Goal: Contribute content: Contribute content

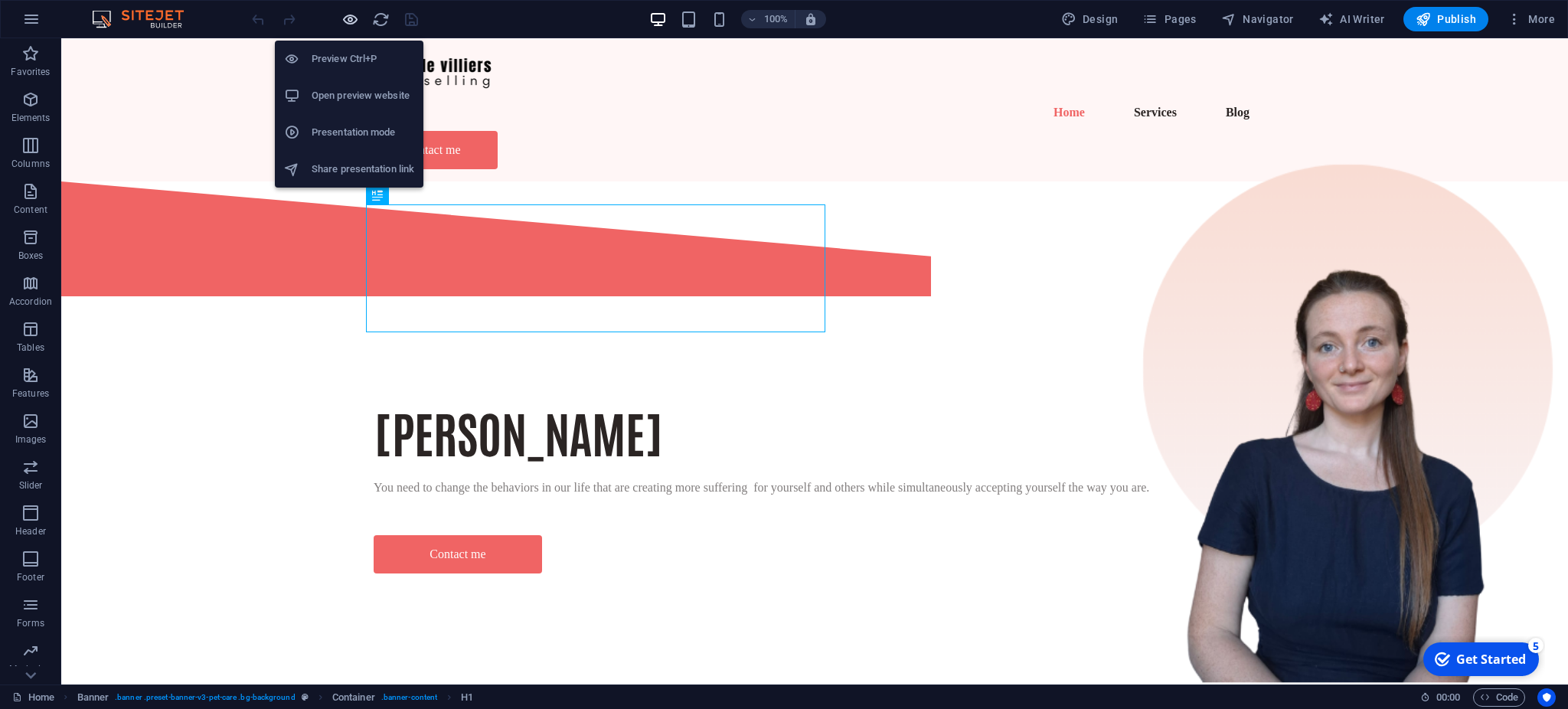
click at [356, 16] on icon "button" at bounding box center [350, 20] width 18 height 18
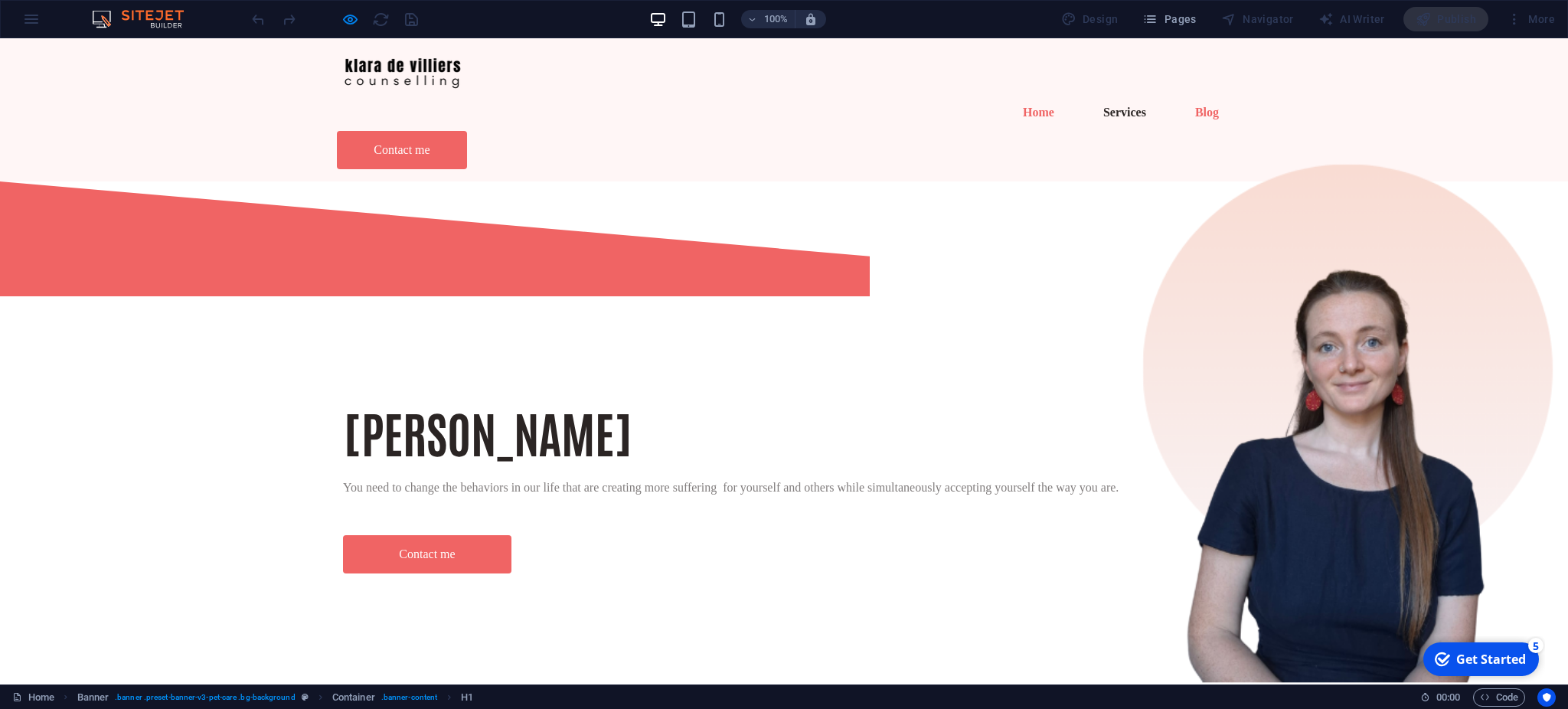
click at [1183, 94] on link "Blog" at bounding box center [1206, 112] width 48 height 37
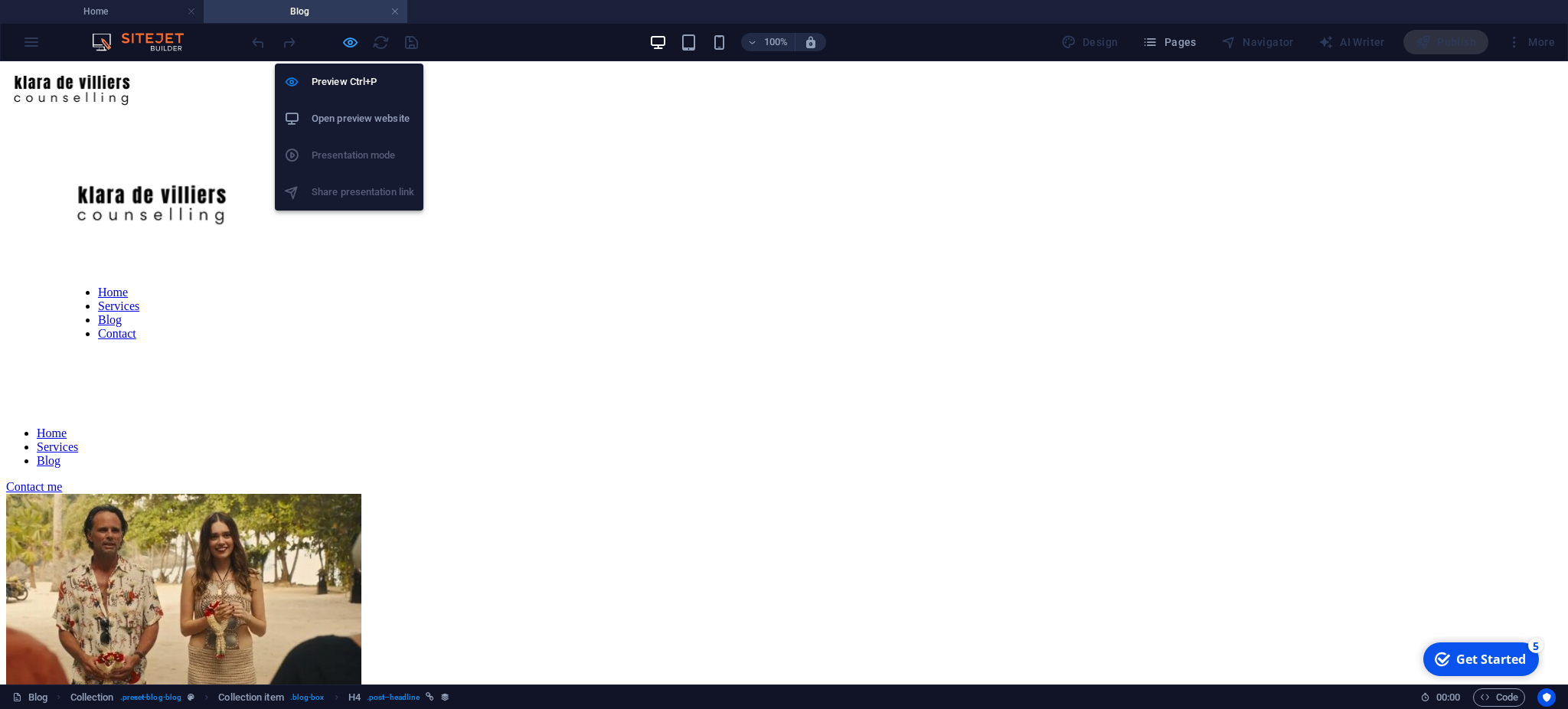
click at [351, 34] on icon "button" at bounding box center [350, 43] width 18 height 18
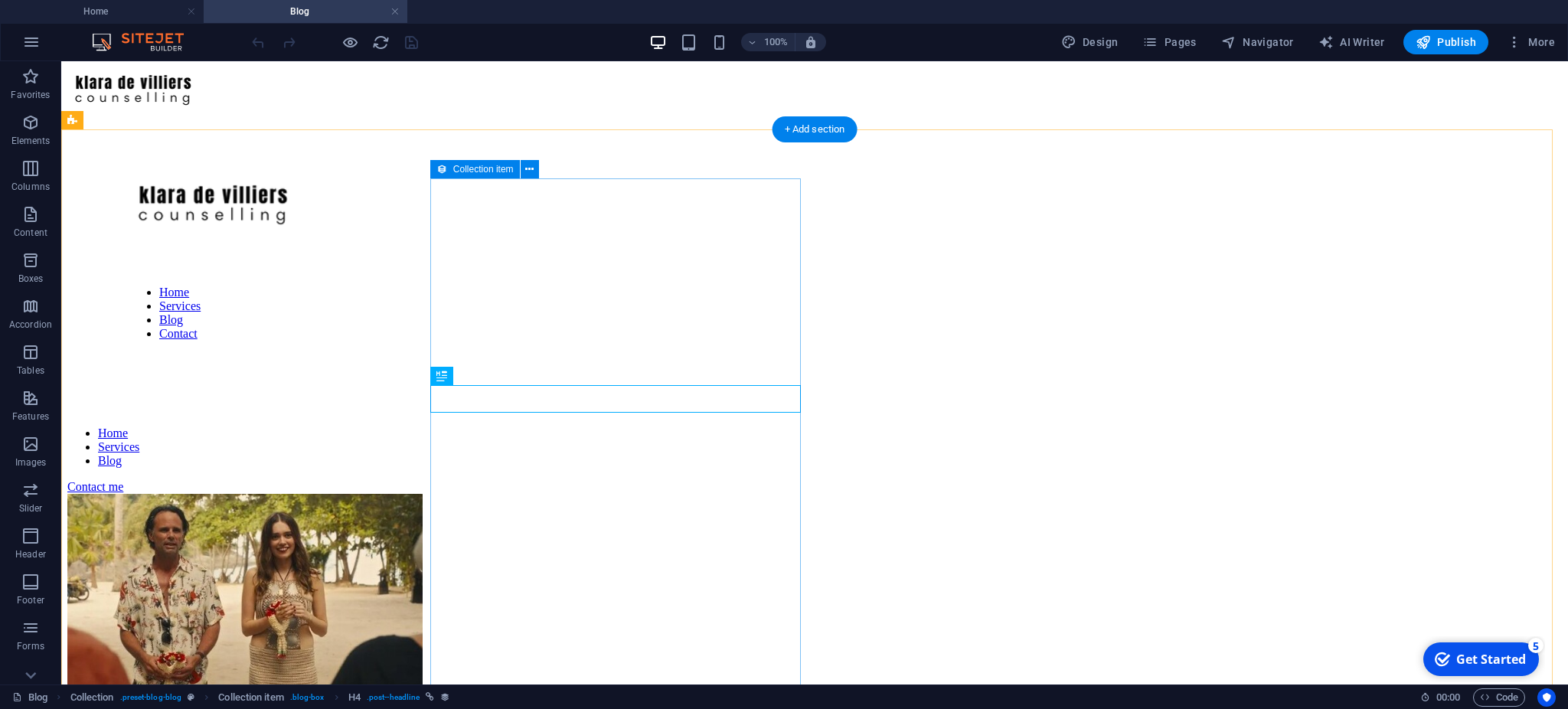
click at [534, 494] on article "An [MEDICAL_DATA] case study Published [DATE]" at bounding box center [450, 655] width 766 height 322
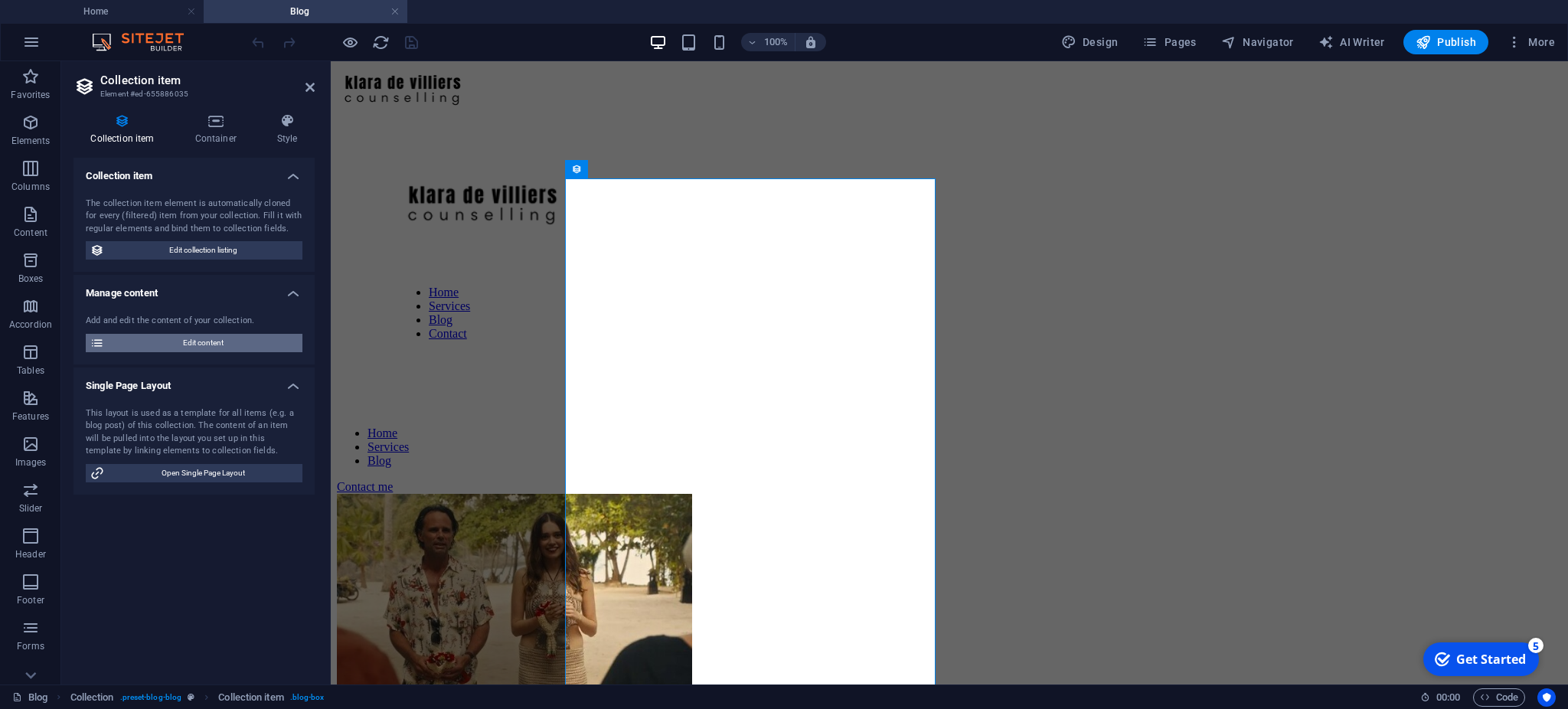
click at [242, 346] on span "Edit content" at bounding box center [203, 343] width 189 height 19
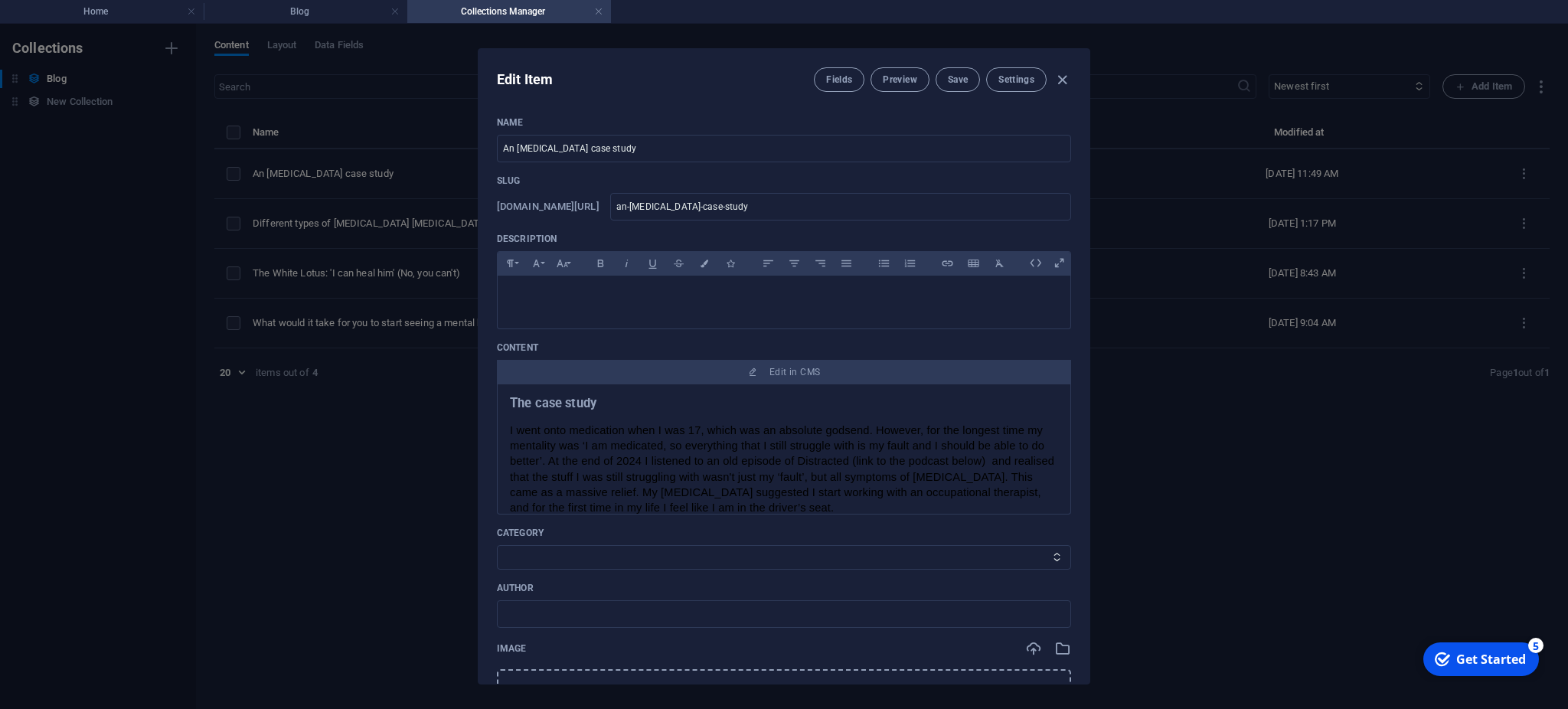
click at [767, 443] on span "I went onto medication when I was 17, which was an absolute godsend. However, f…" at bounding box center [783, 468] width 547 height 89
click at [831, 299] on p at bounding box center [784, 294] width 548 height 14
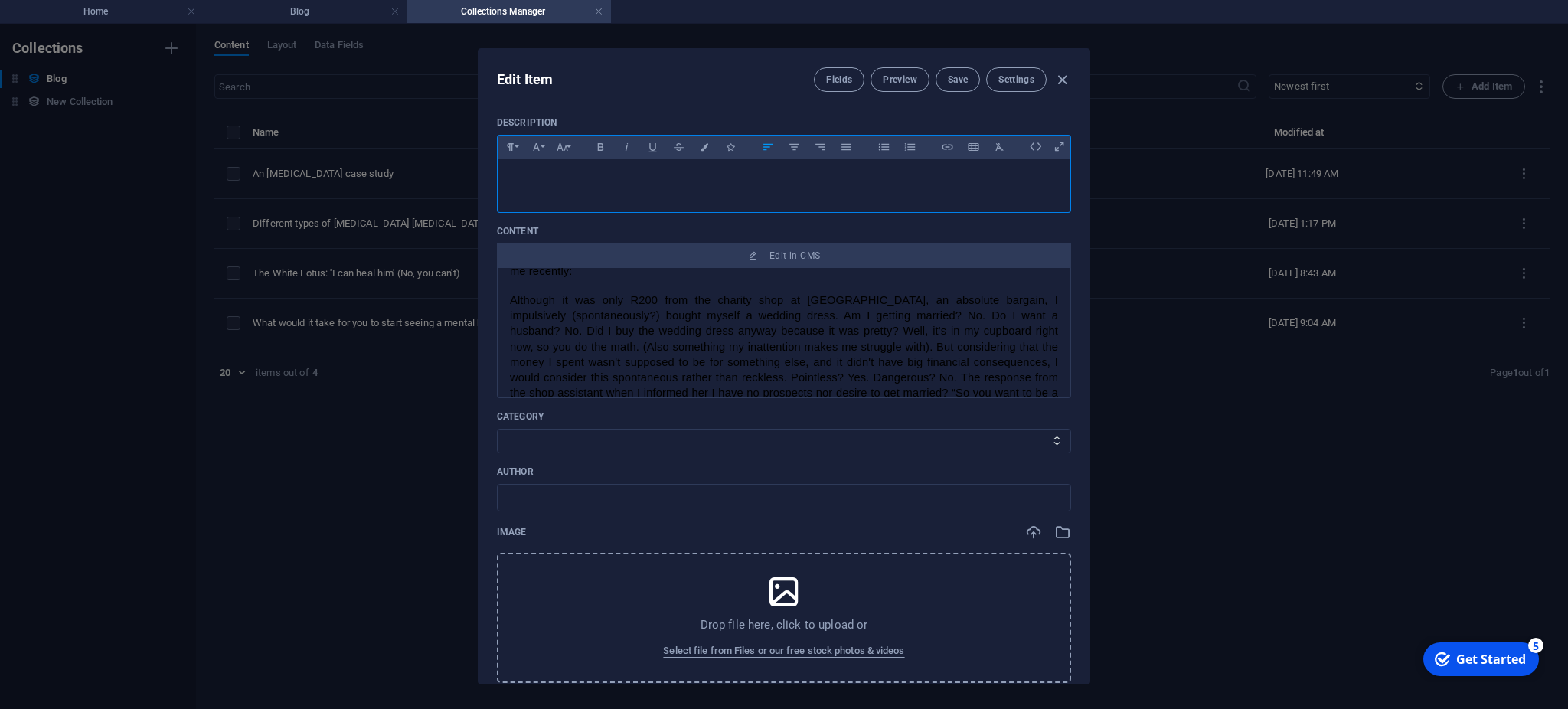
scroll to position [126, 0]
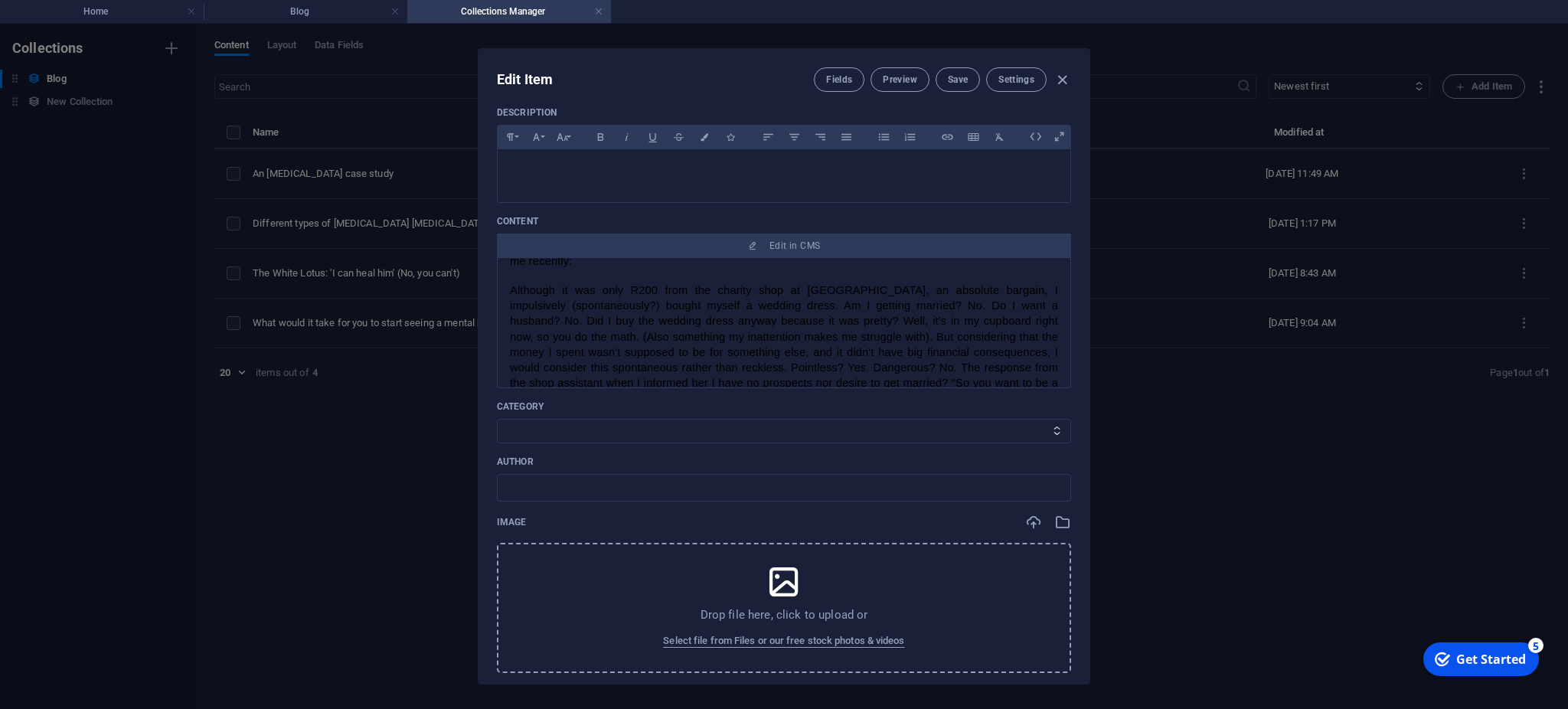
click at [923, 332] on span "Although it was only R200 from the charity shop at [GEOGRAPHIC_DATA], an absolu…" at bounding box center [785, 345] width 551 height 121
click at [923, 332] on span at bounding box center [785, 346] width 551 height 167
click at [1001, 308] on span at bounding box center [785, 346] width 551 height 167
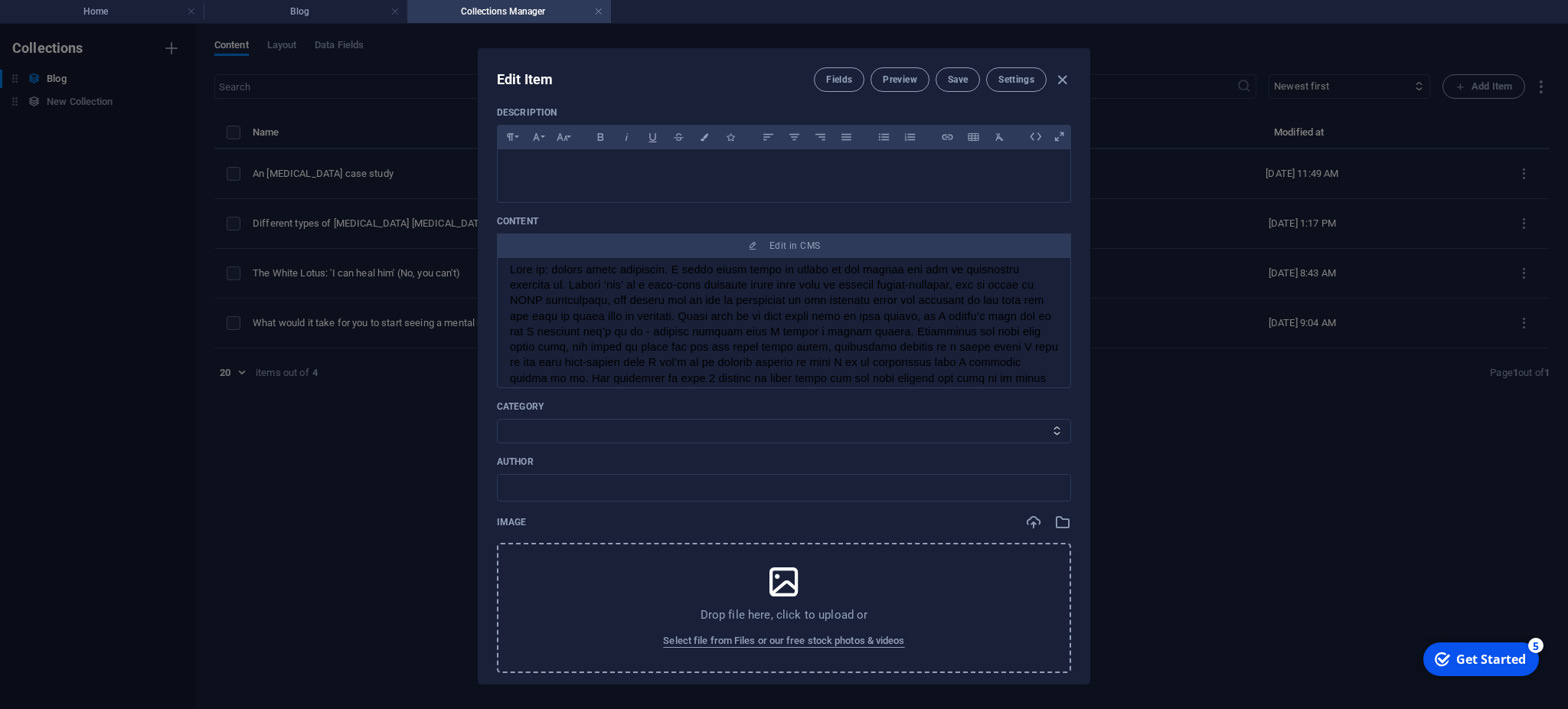
click at [1031, 369] on p at bounding box center [784, 347] width 548 height 171
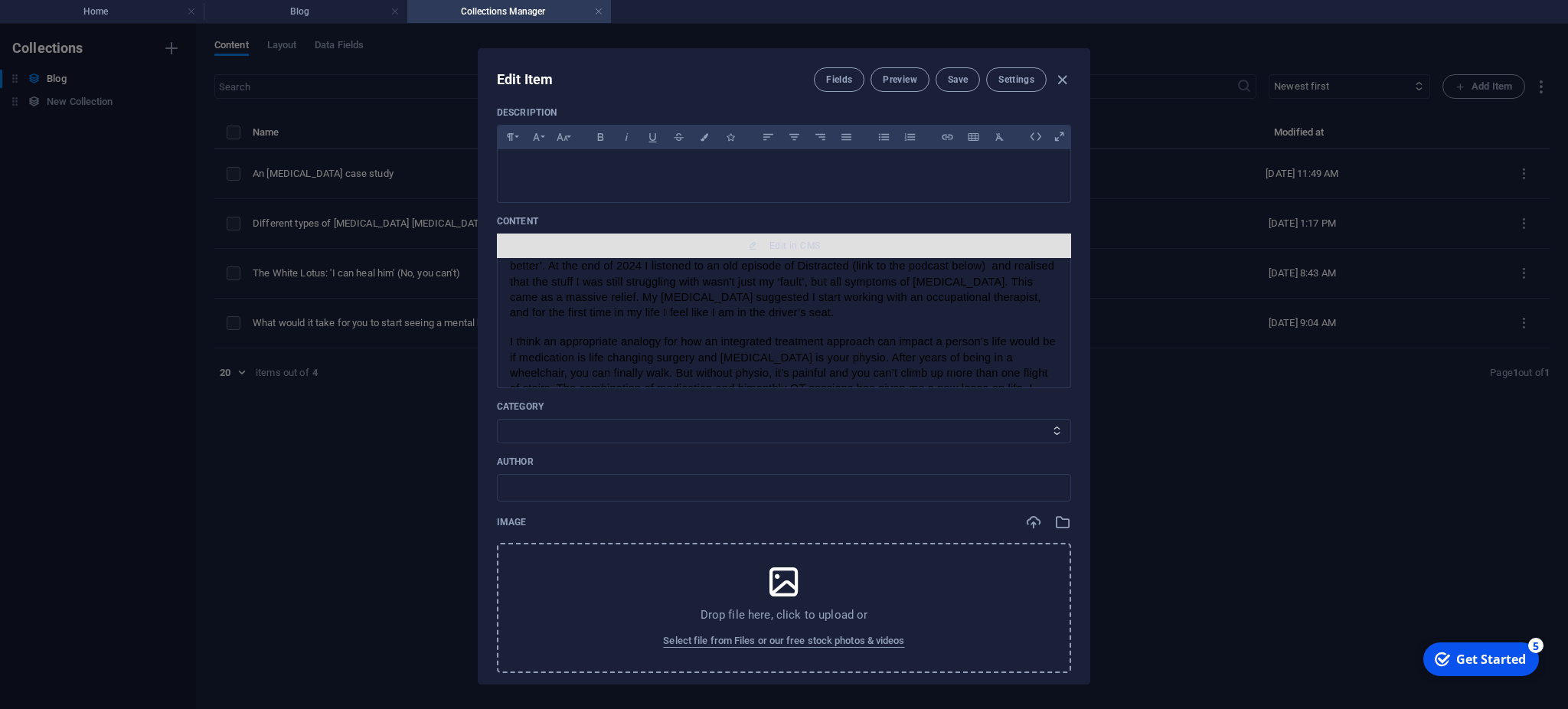
scroll to position [0, 0]
drag, startPoint x: 995, startPoint y: 369, endPoint x: 499, endPoint y: 250, distance: 510.1
click at [499, 250] on div "Content Edit in CMS The case study I went onto medication when I was 17, which …" at bounding box center [784, 301] width 574 height 173
copy div "Lor ipsu dolor S amet cons adipiscing elit S doe 50, tempo inc ut laboreet dolo…"
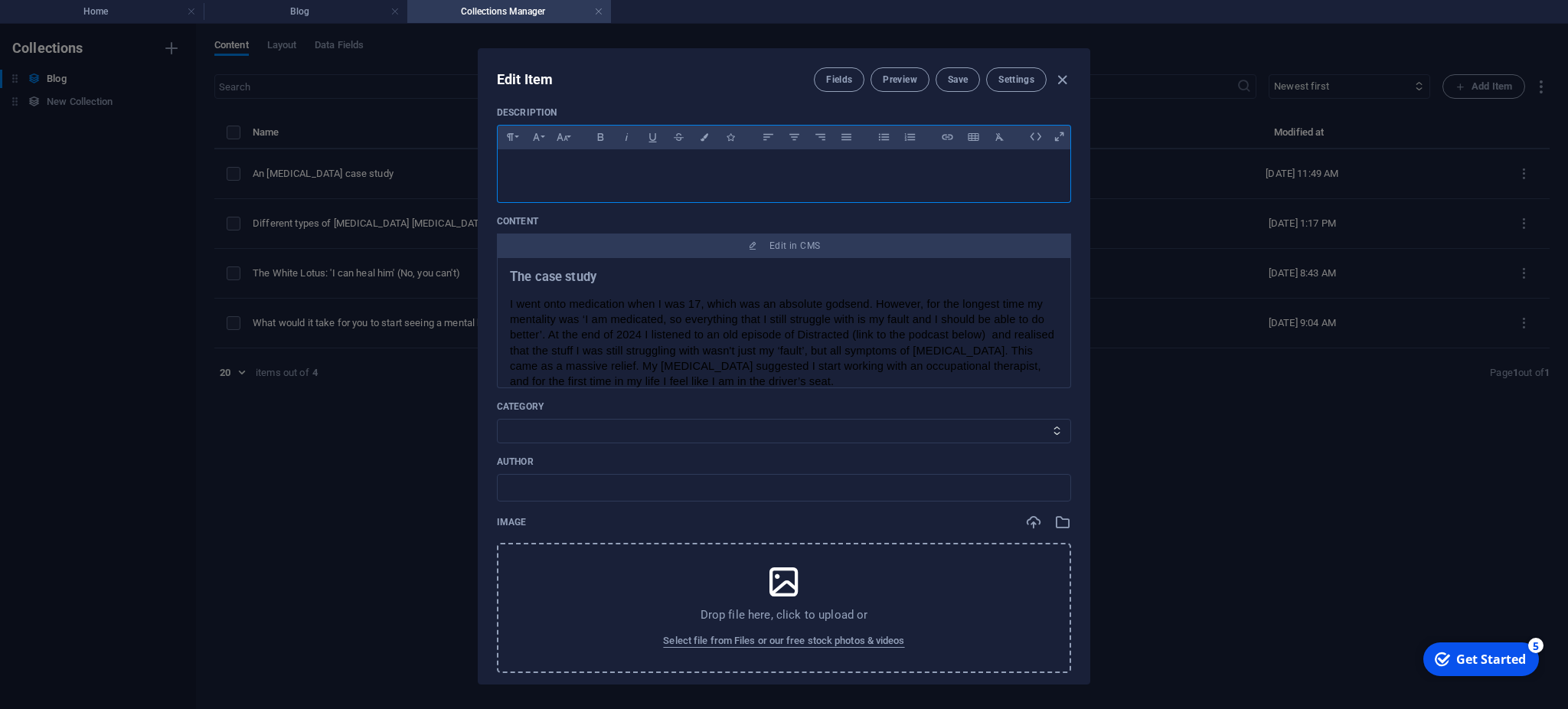
click at [767, 178] on div at bounding box center [784, 172] width 573 height 46
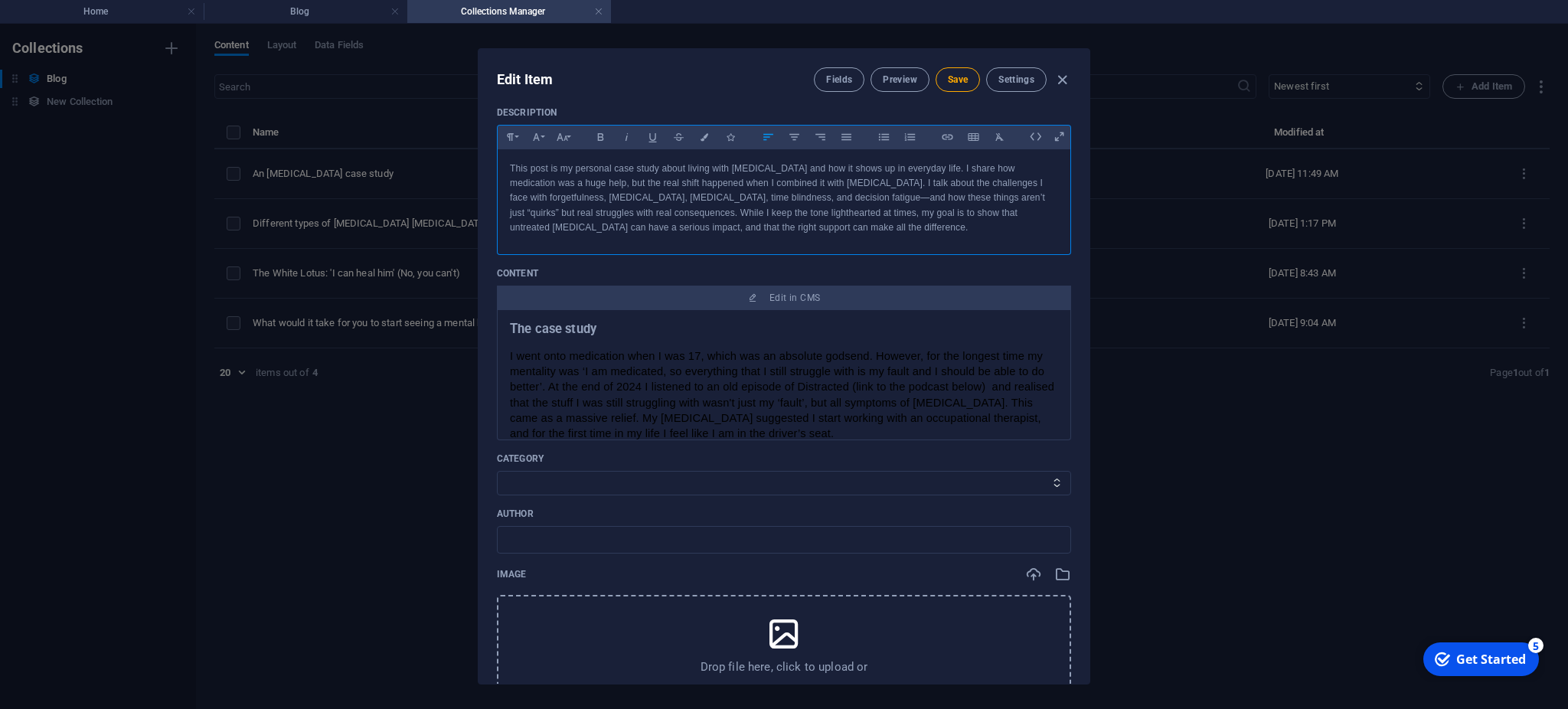
click at [507, 172] on div "This post is my personal case study about living with [MEDICAL_DATA] and how it…" at bounding box center [784, 197] width 573 height 98
click at [912, 170] on p "This post is my personal case study about living with [MEDICAL_DATA] and how it…" at bounding box center [784, 198] width 548 height 73
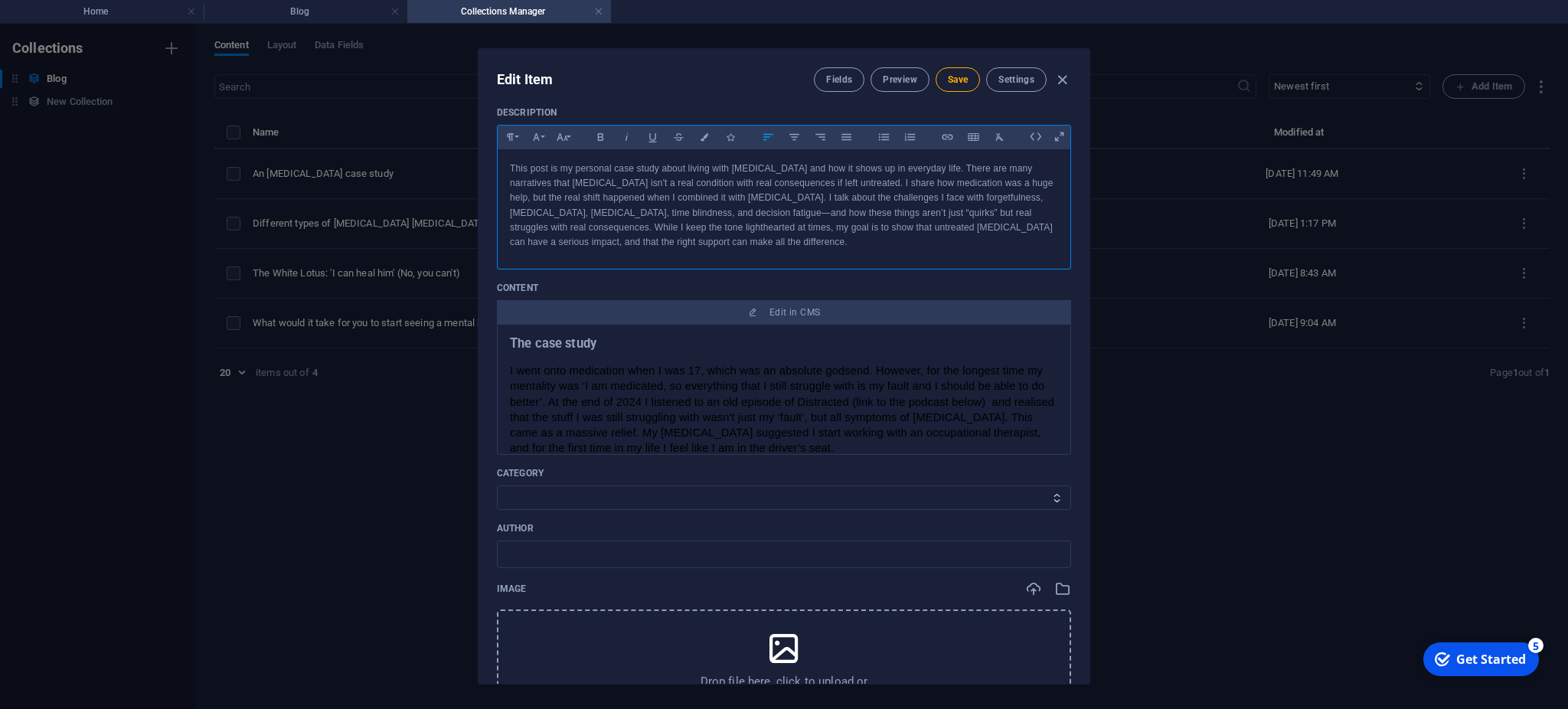
click at [791, 243] on p "This post is my personal case study about living with [MEDICAL_DATA] and how it…" at bounding box center [784, 205] width 548 height 88
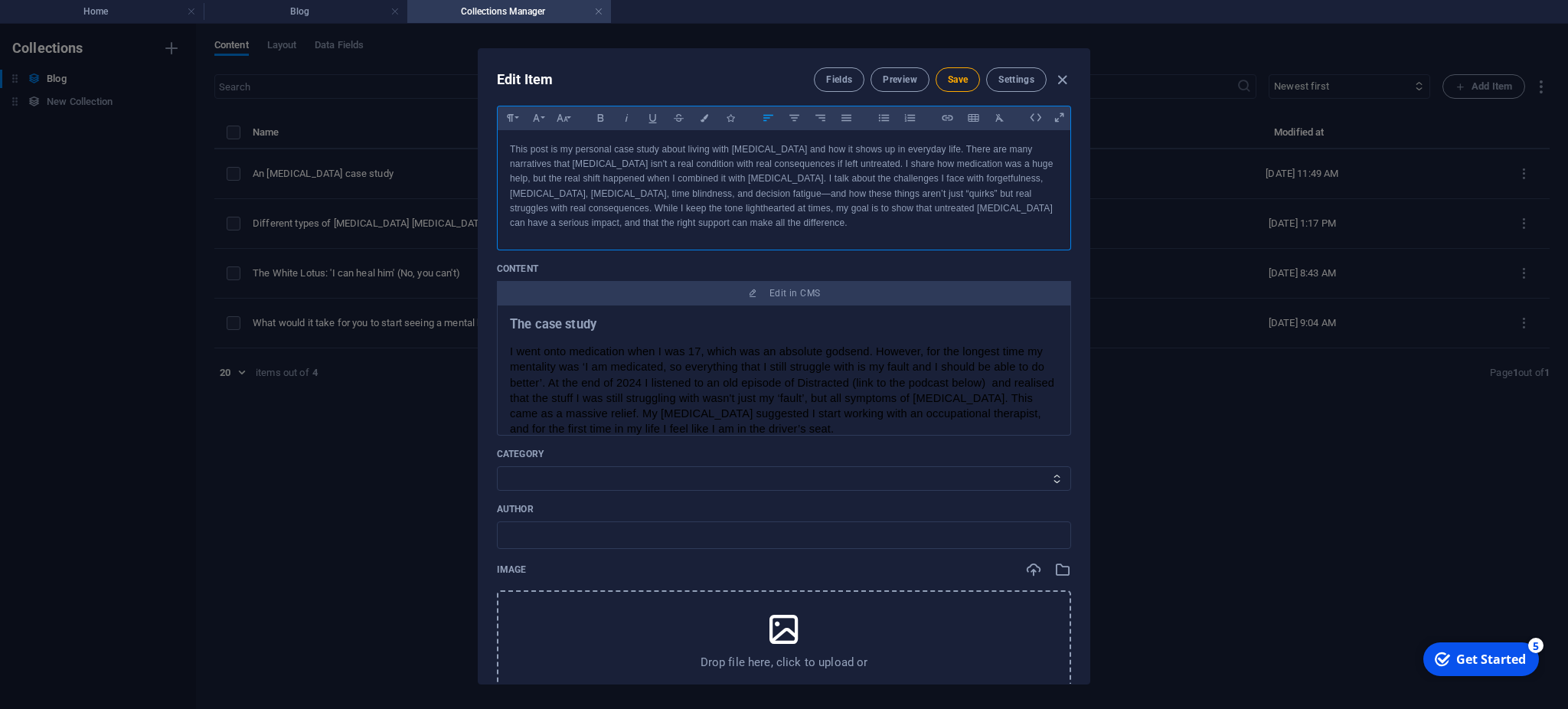
scroll to position [148, 0]
click at [818, 226] on p "This post is my personal case study about living with [MEDICAL_DATA] and how it…" at bounding box center [784, 184] width 548 height 88
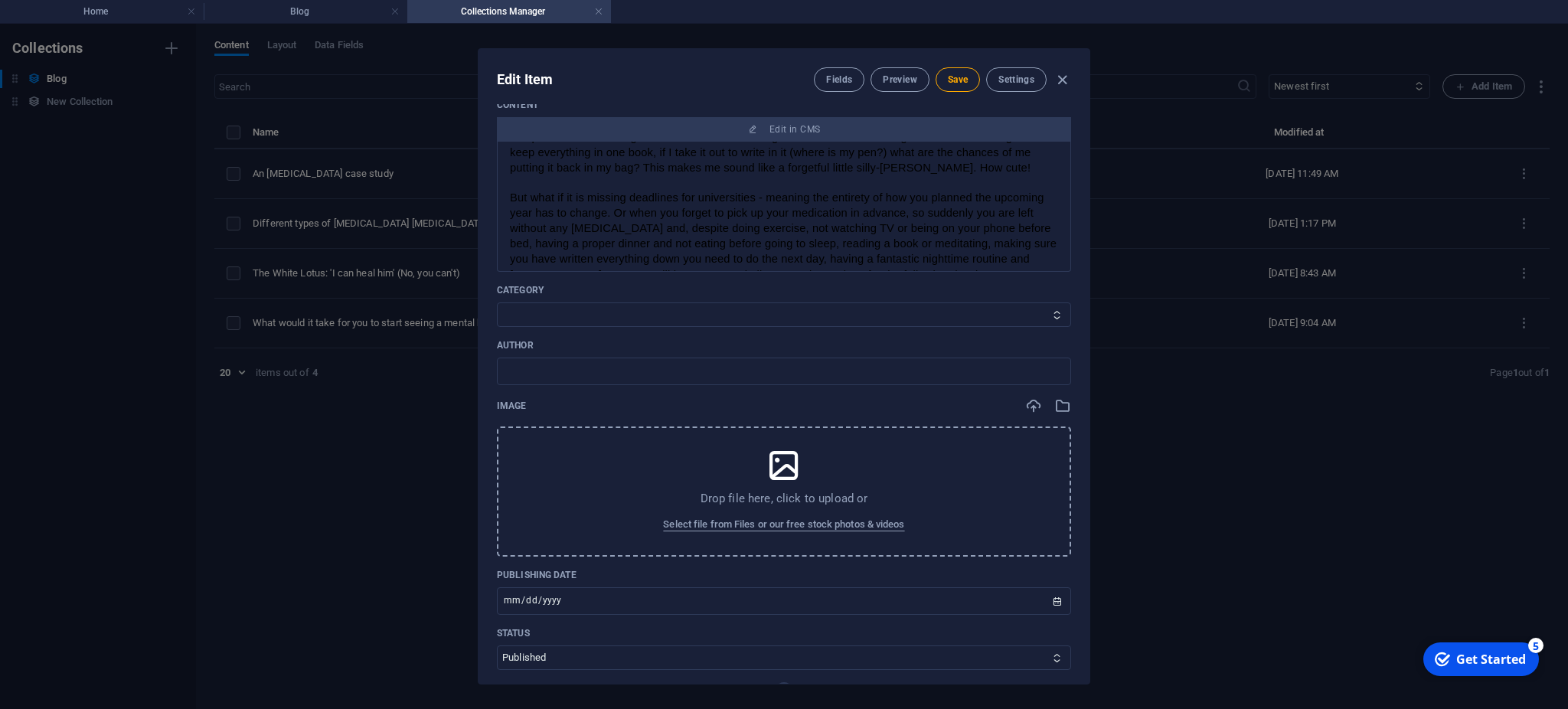
scroll to position [358, 0]
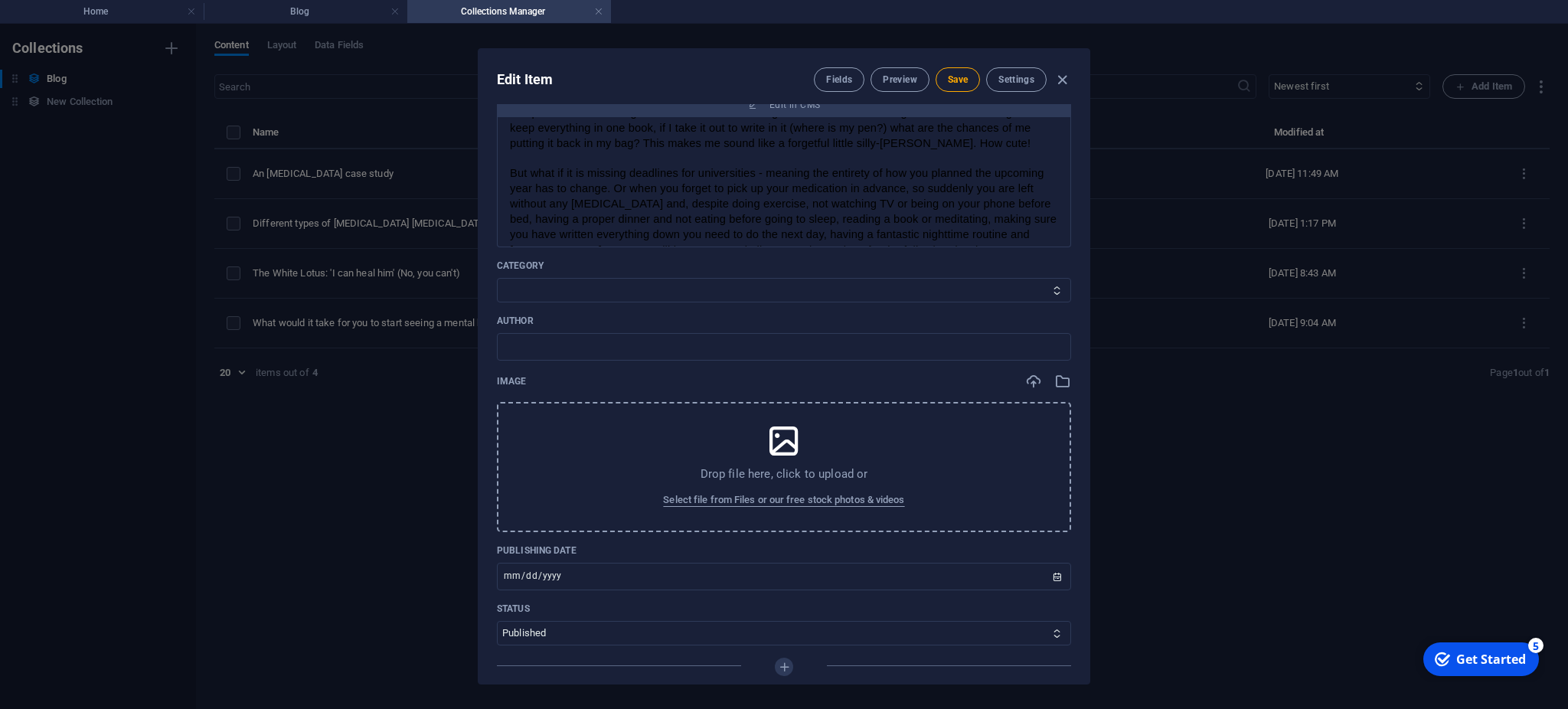
click at [801, 462] on div "Drop file here, click to upload or Select file from Files or our free stock pho…" at bounding box center [784, 466] width 574 height 130
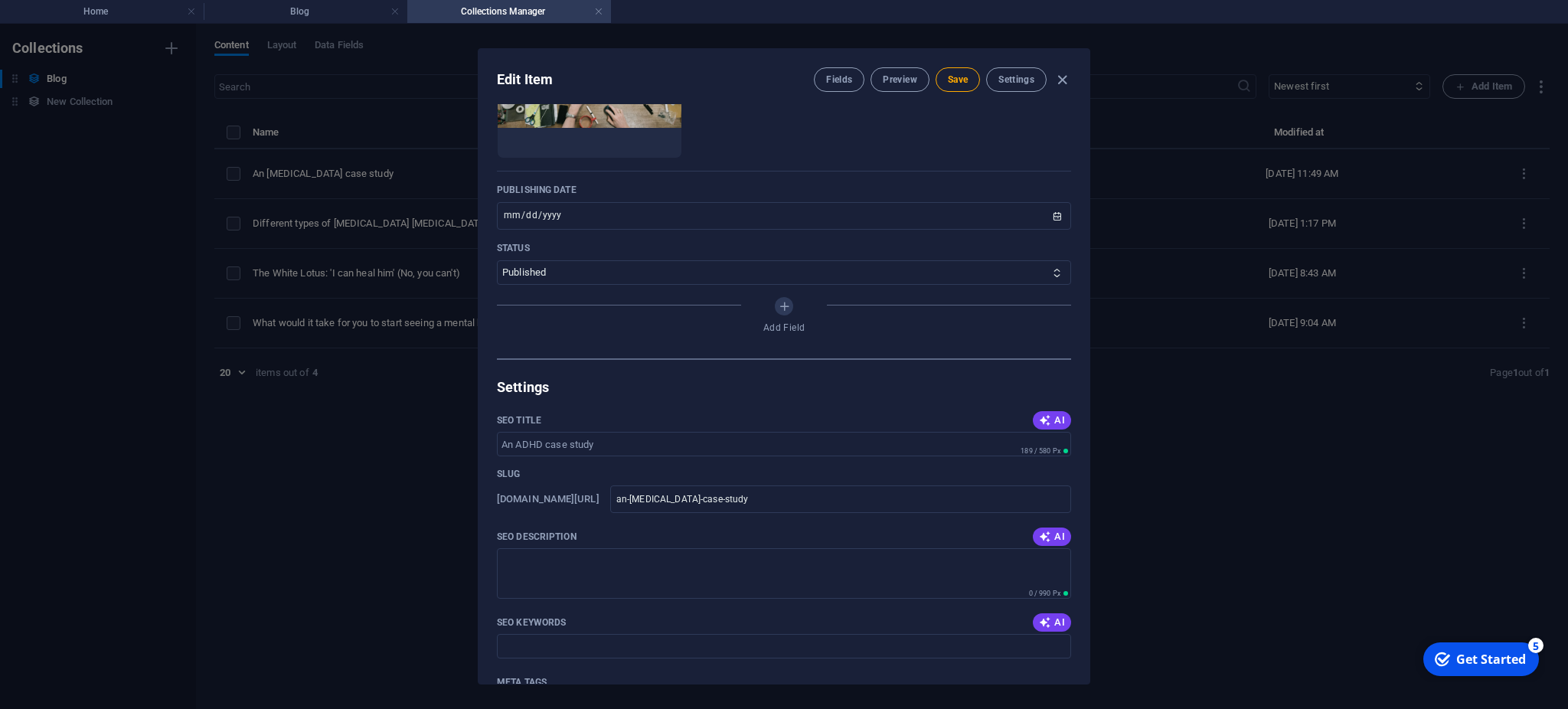
scroll to position [1317, 0]
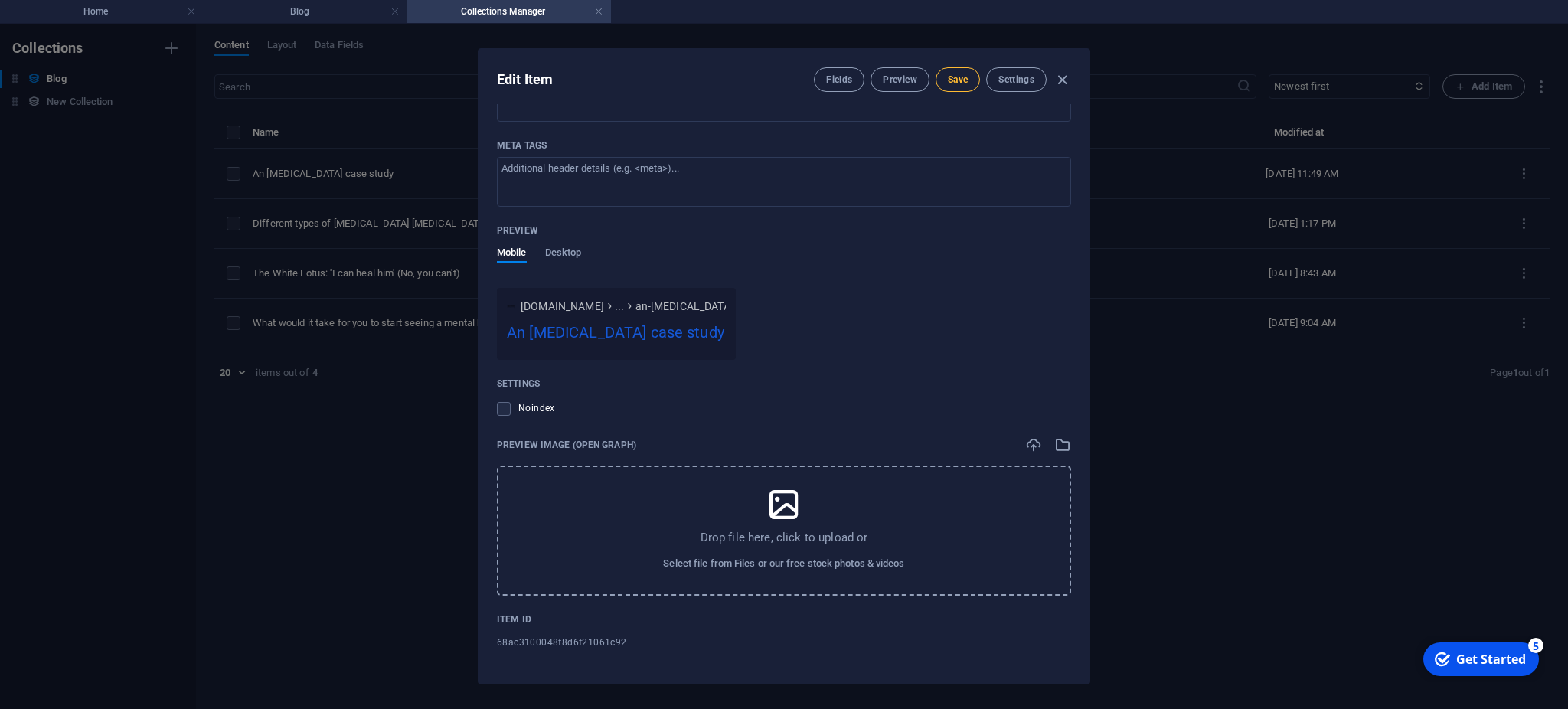
click at [960, 84] on span "Save" at bounding box center [957, 79] width 20 height 12
drag, startPoint x: 960, startPoint y: 85, endPoint x: 936, endPoint y: 352, distance: 268.1
click at [936, 352] on div "Edit Item Fields Preview Save Settings Name An [MEDICAL_DATA] case study ​ Slug…" at bounding box center [784, 367] width 611 height 635
drag, startPoint x: 936, startPoint y: 352, endPoint x: 1025, endPoint y: 239, distance: 143.8
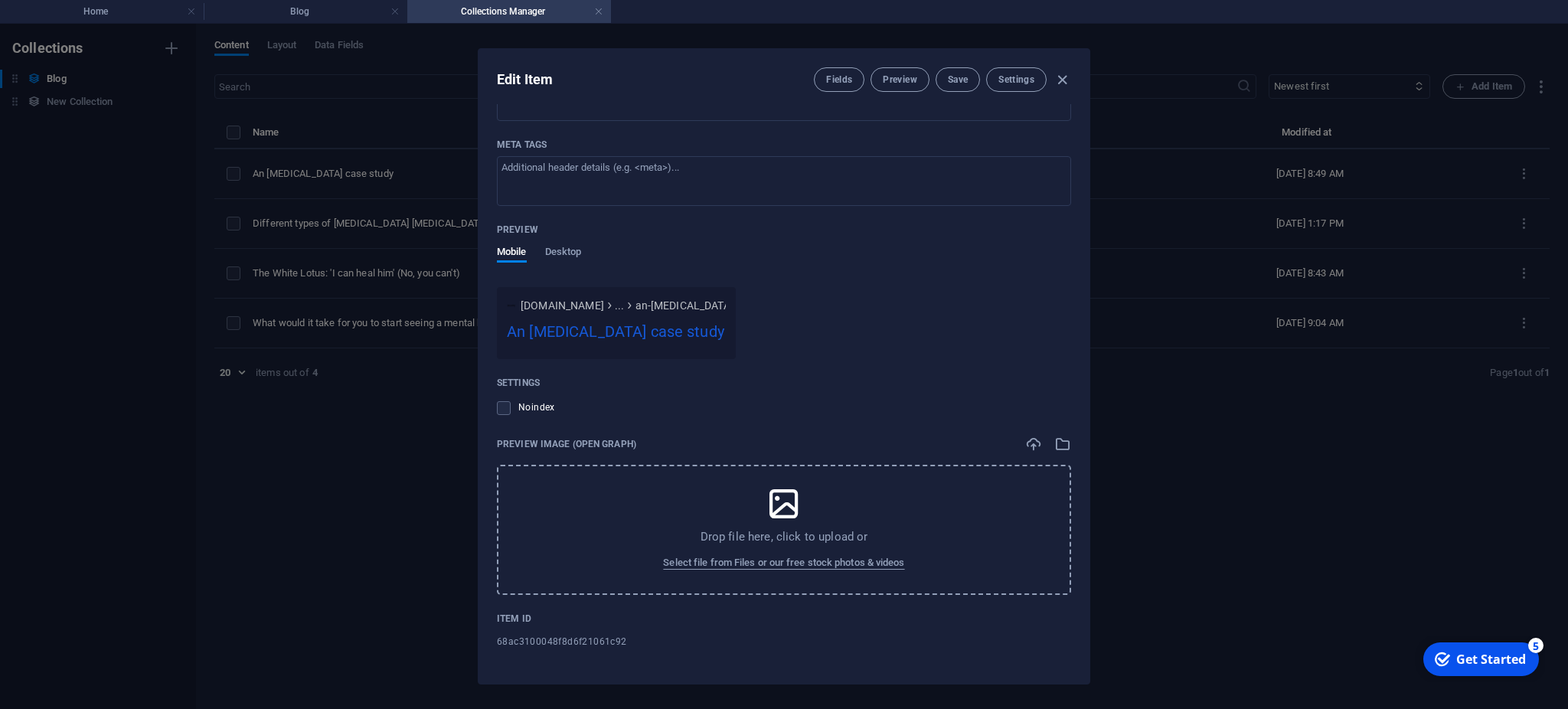
drag, startPoint x: 1025, startPoint y: 239, endPoint x: 874, endPoint y: 269, distance: 154.0
click at [874, 269] on div "SEO Title AI ​ 189 / 580 Px Slug [DOMAIN_NAME][URL] an-[MEDICAL_DATA]-case-stud…" at bounding box center [784, 268] width 574 height 794
drag, startPoint x: 874, startPoint y: 269, endPoint x: 870, endPoint y: 61, distance: 208.0
click at [870, 61] on div "Edit Item Fields Preview Save Settings Name An [MEDICAL_DATA] case study ​ Slug…" at bounding box center [784, 367] width 611 height 635
click at [972, 237] on div "Preview" at bounding box center [784, 229] width 574 height 23
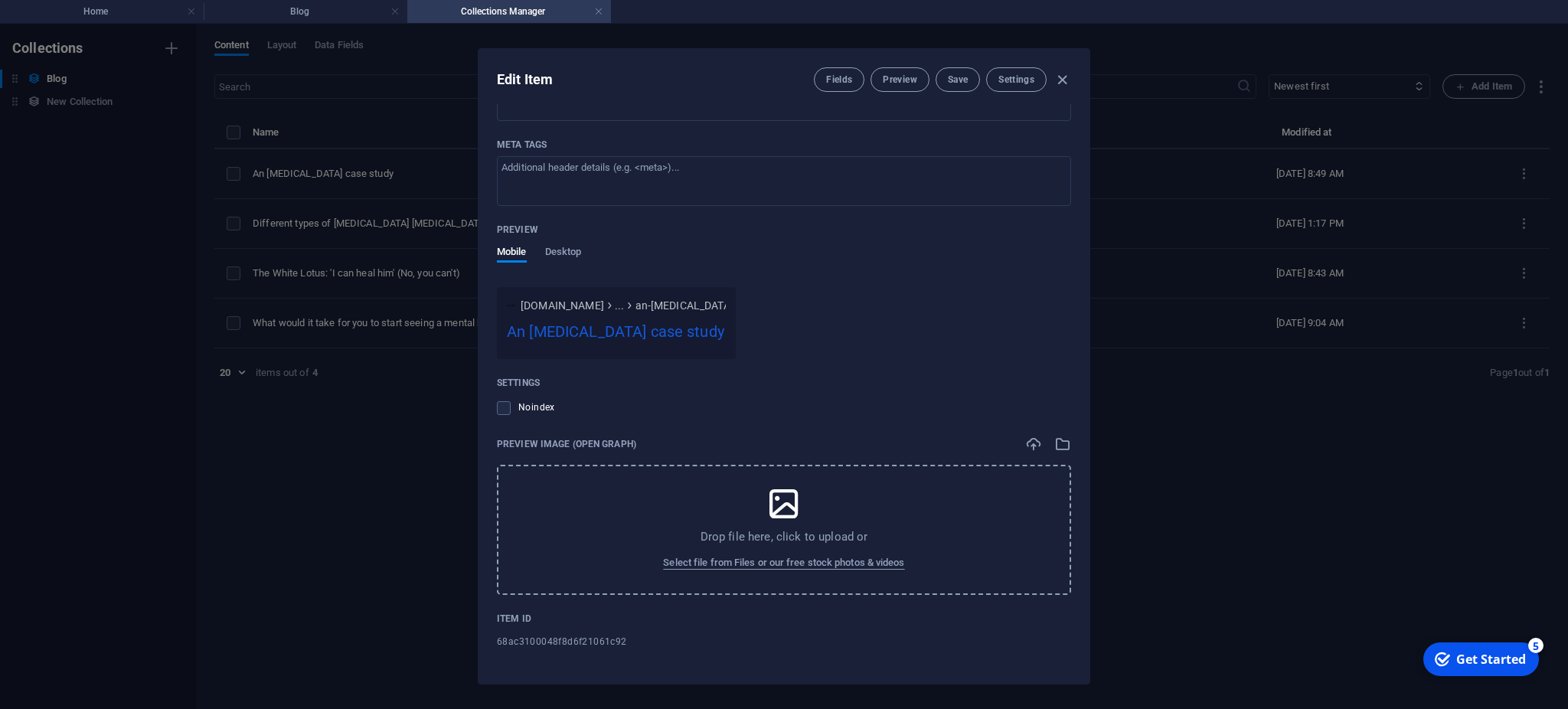
click at [972, 237] on div "Preview" at bounding box center [784, 229] width 574 height 23
click at [953, 80] on span "Save" at bounding box center [957, 79] width 20 height 12
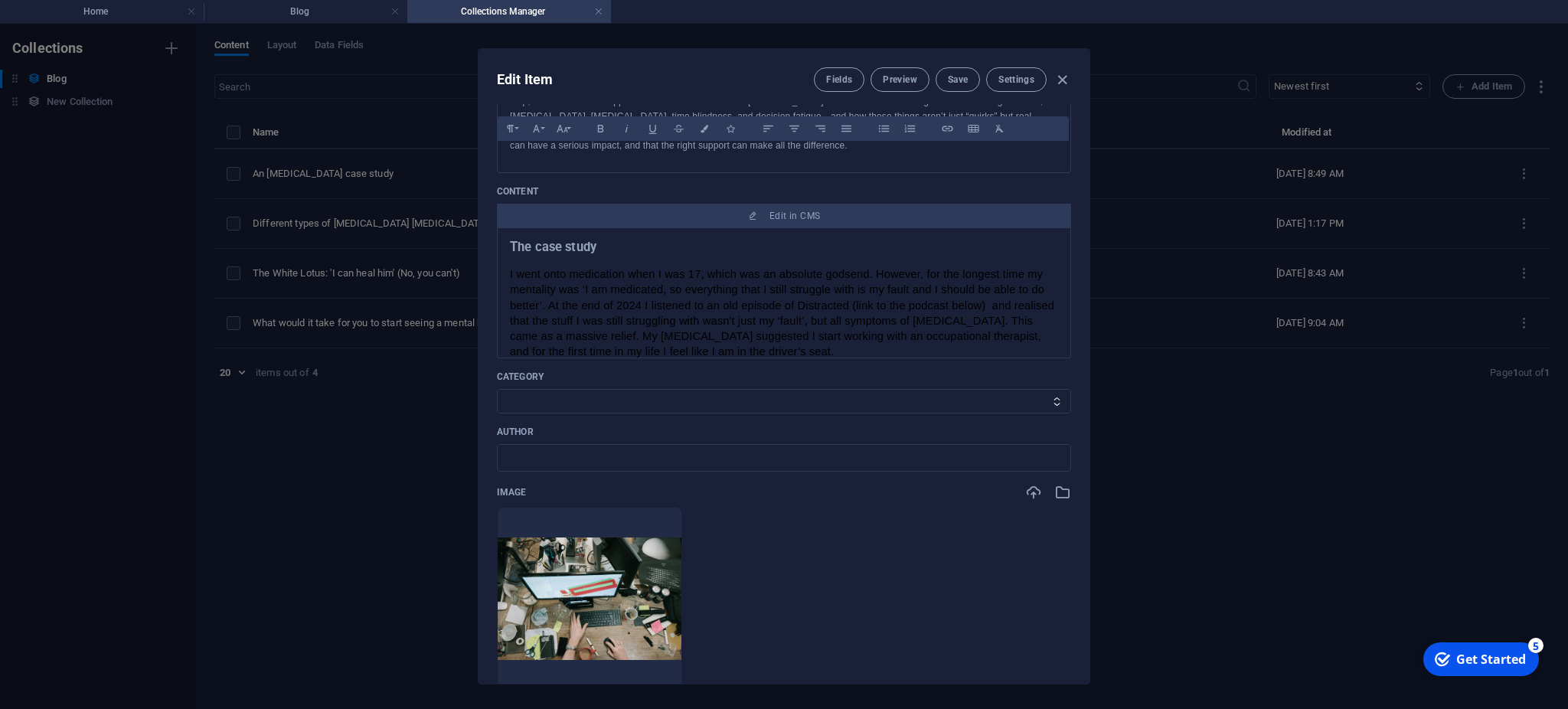
scroll to position [0, 0]
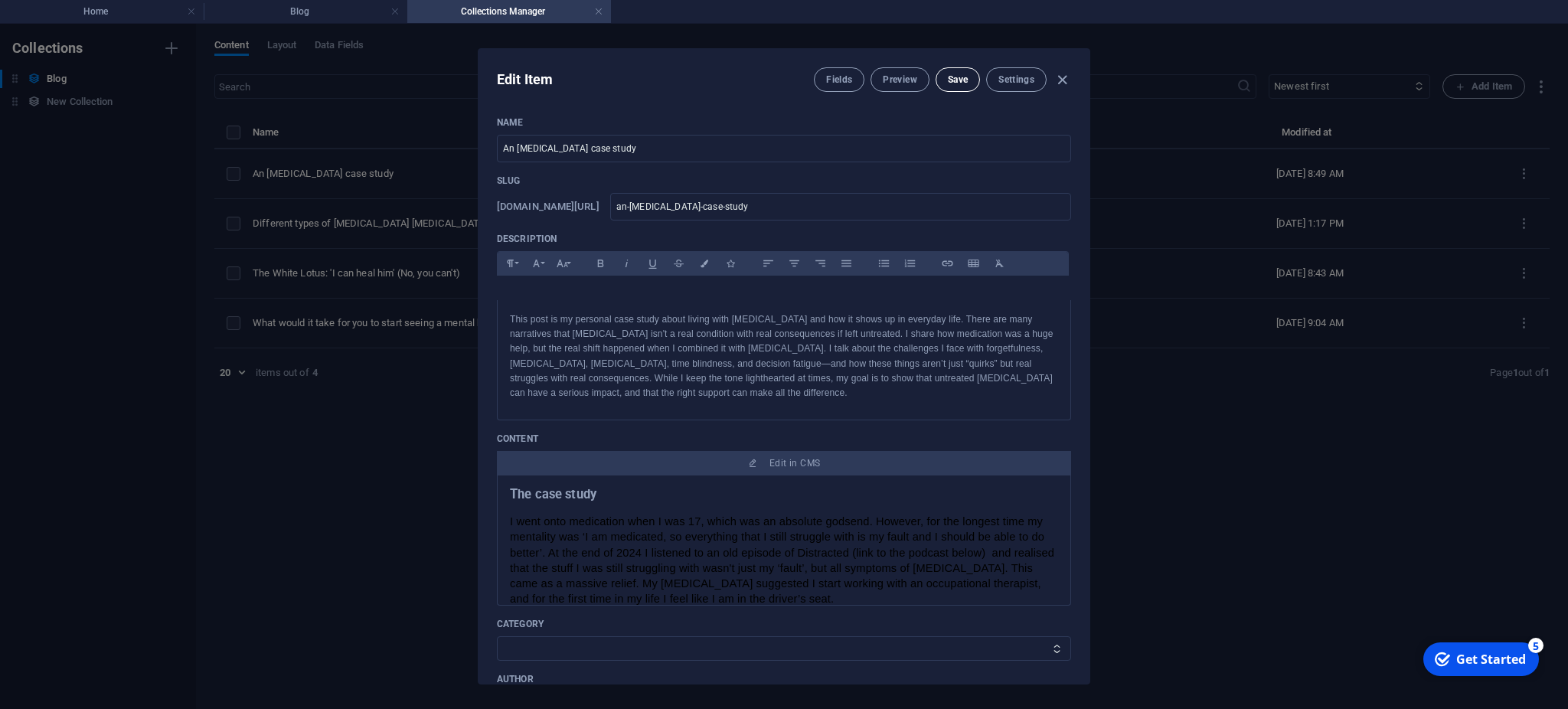
click at [955, 78] on span "Save" at bounding box center [957, 79] width 20 height 12
click at [1063, 75] on icon "button" at bounding box center [1062, 80] width 18 height 18
type input "[DATE]"
type input "an-[MEDICAL_DATA]-case-study"
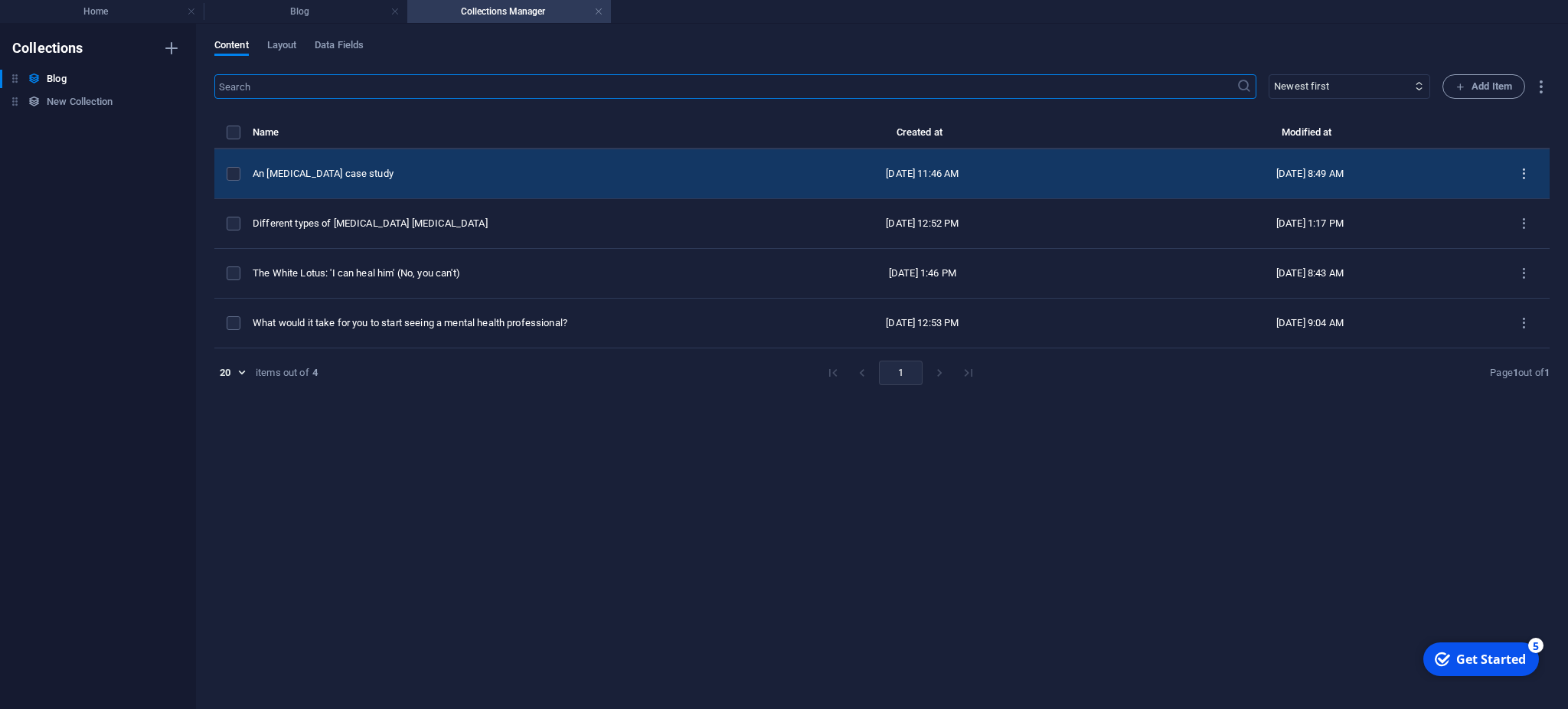
click at [1522, 167] on icon "items list" at bounding box center [1523, 174] width 14 height 14
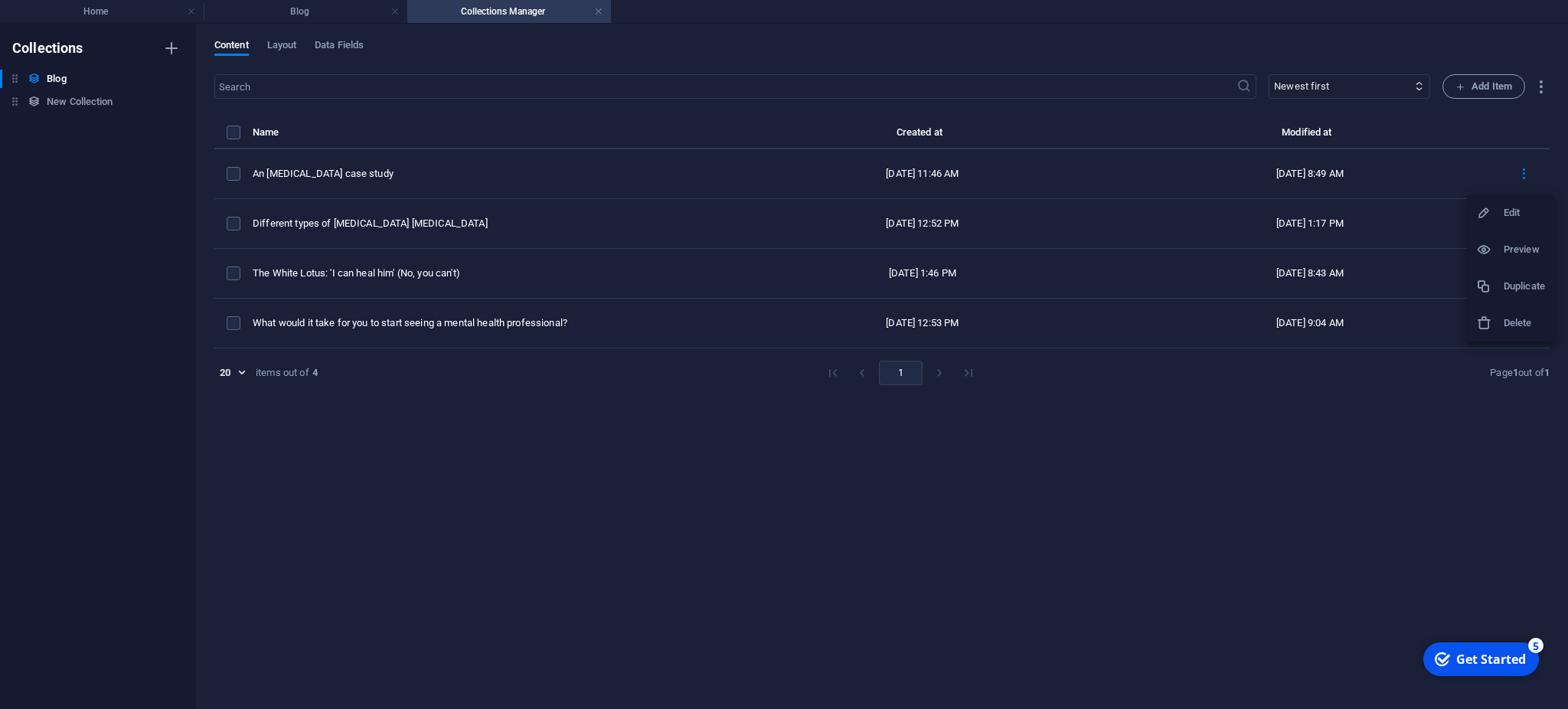
click at [1509, 260] on li "Preview" at bounding box center [1510, 249] width 88 height 37
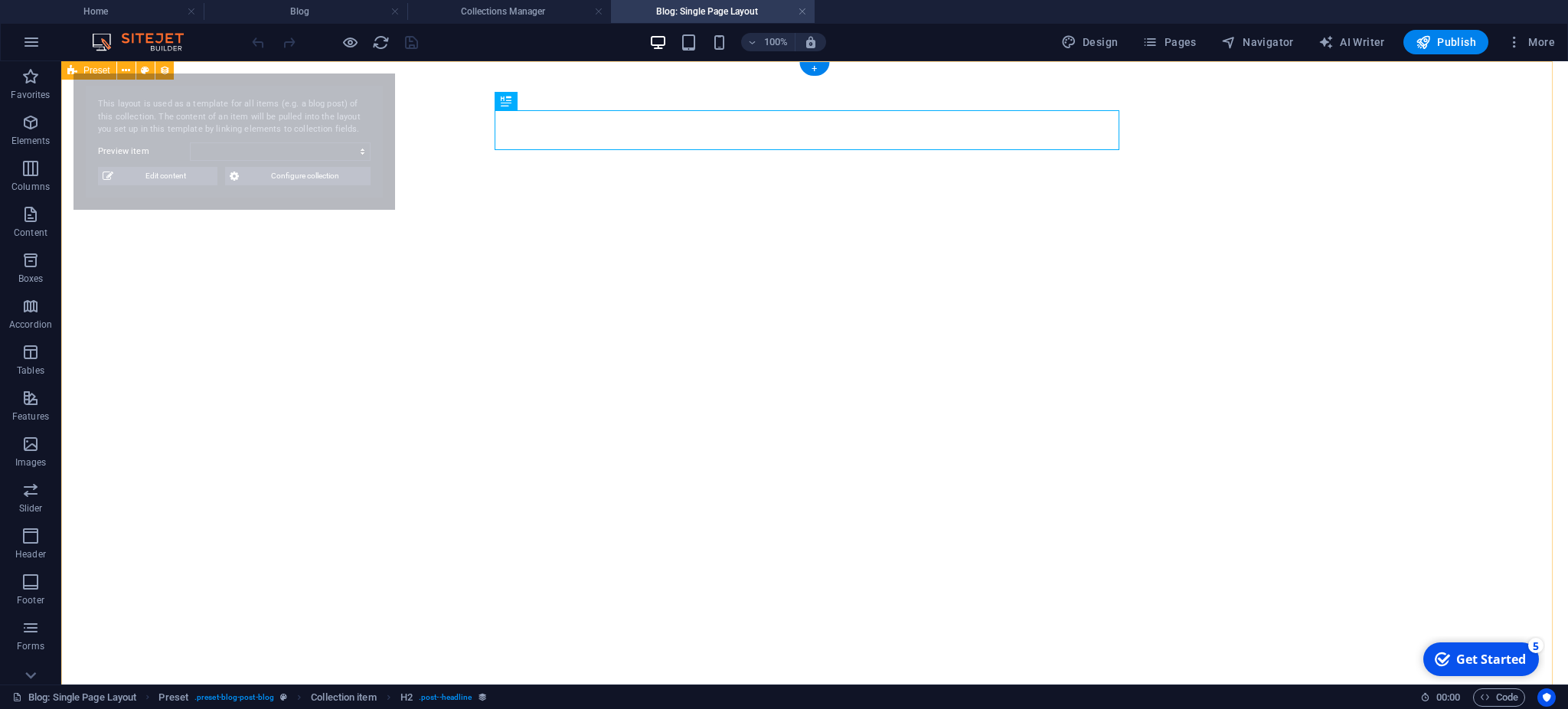
select select "68ac3100048f8d6f21061c92"
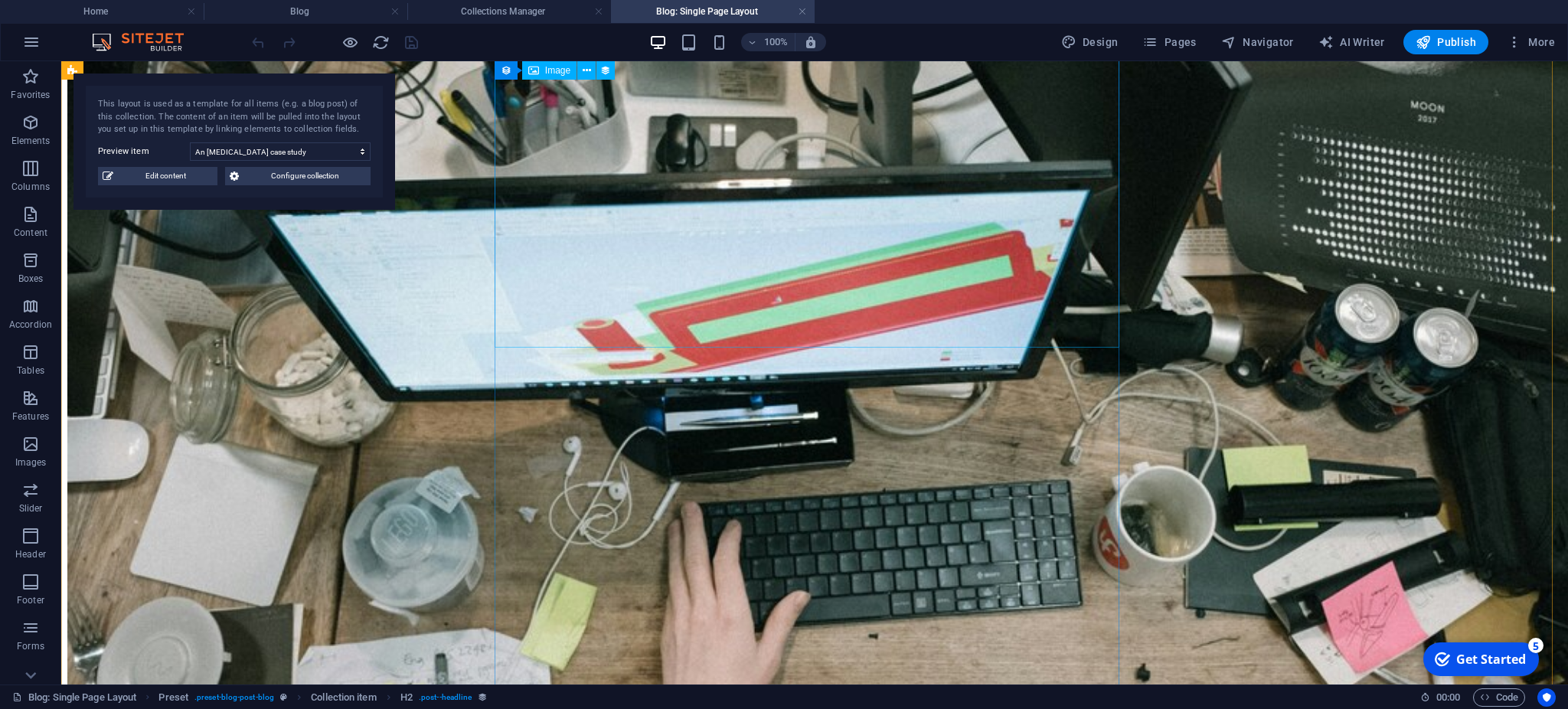
scroll to position [266, 0]
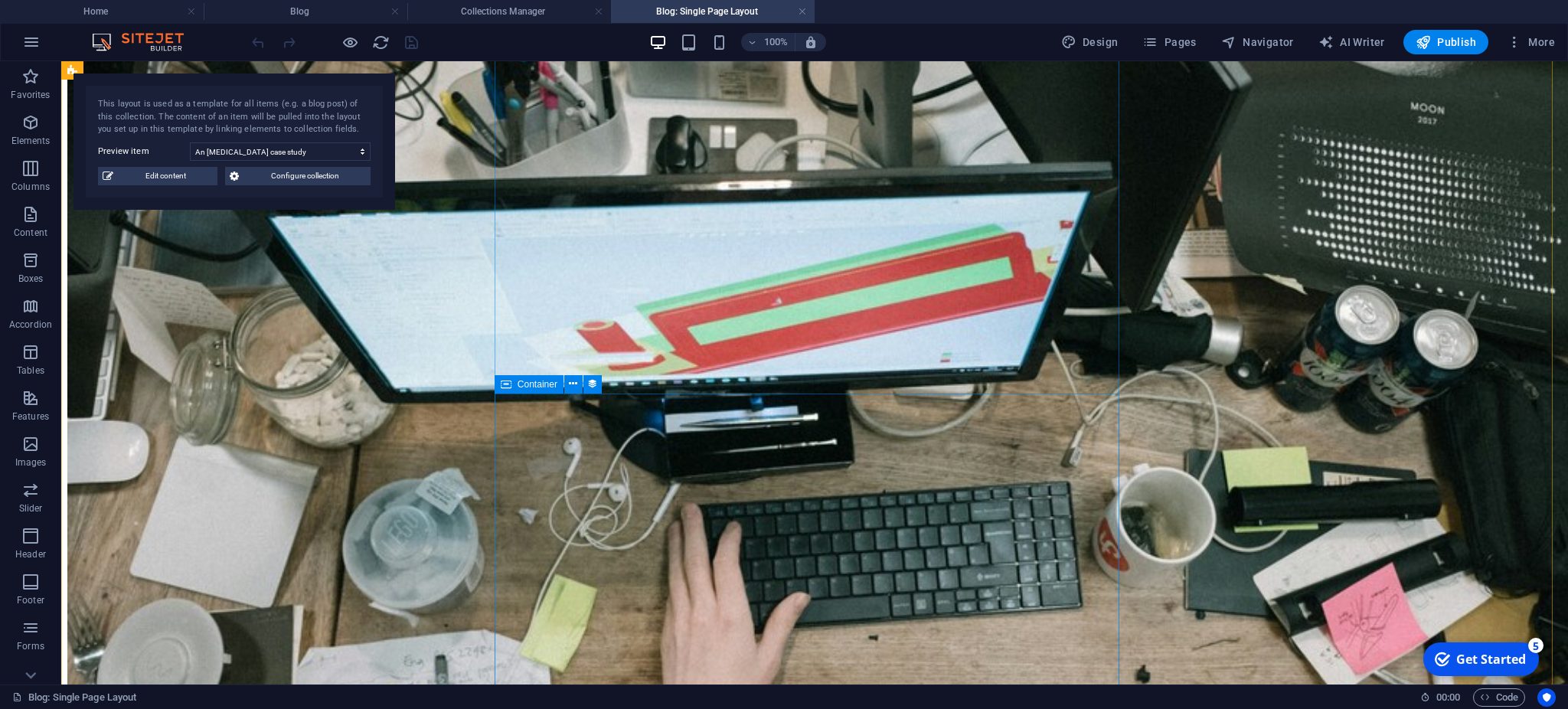
select select "content"
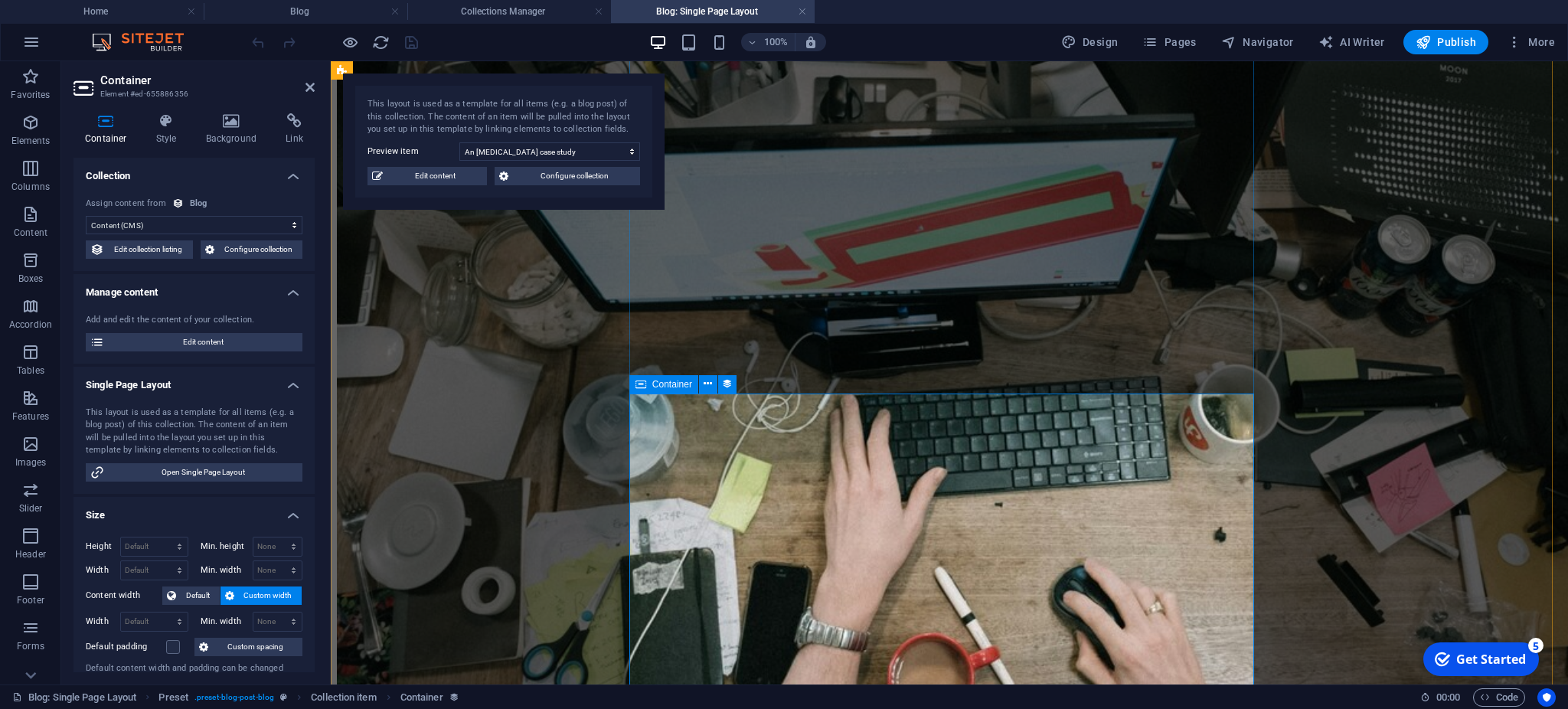
click at [436, 172] on span "Edit content" at bounding box center [435, 176] width 95 height 19
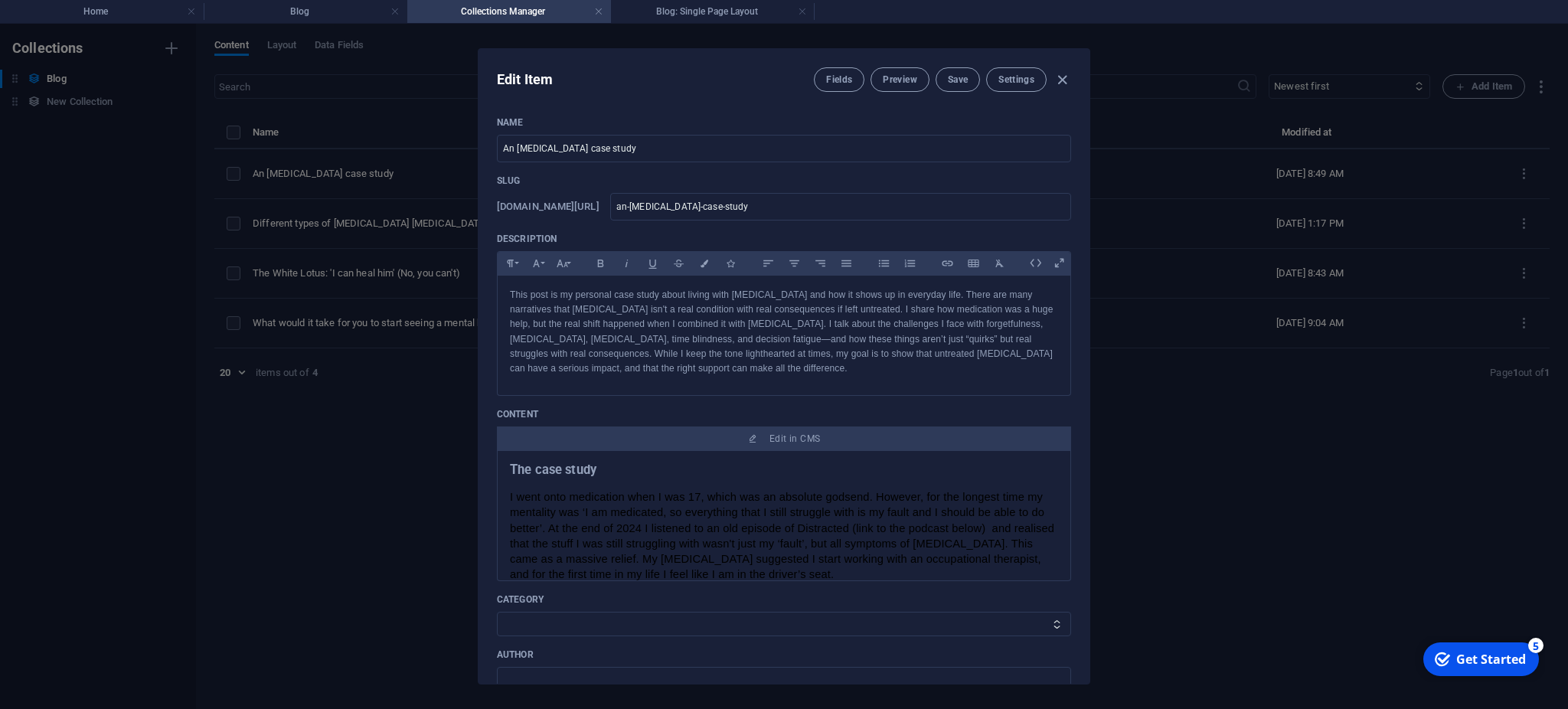
scroll to position [0, 0]
drag, startPoint x: 622, startPoint y: 475, endPoint x: 496, endPoint y: 472, distance: 126.0
click at [497, 472] on div "The case study I went onto medication when I was 17, which was an absolute gods…" at bounding box center [784, 516] width 574 height 130
click at [588, 489] on p "I went onto medication when I was 17, which was an absolute godsend. However, f…" at bounding box center [784, 535] width 548 height 93
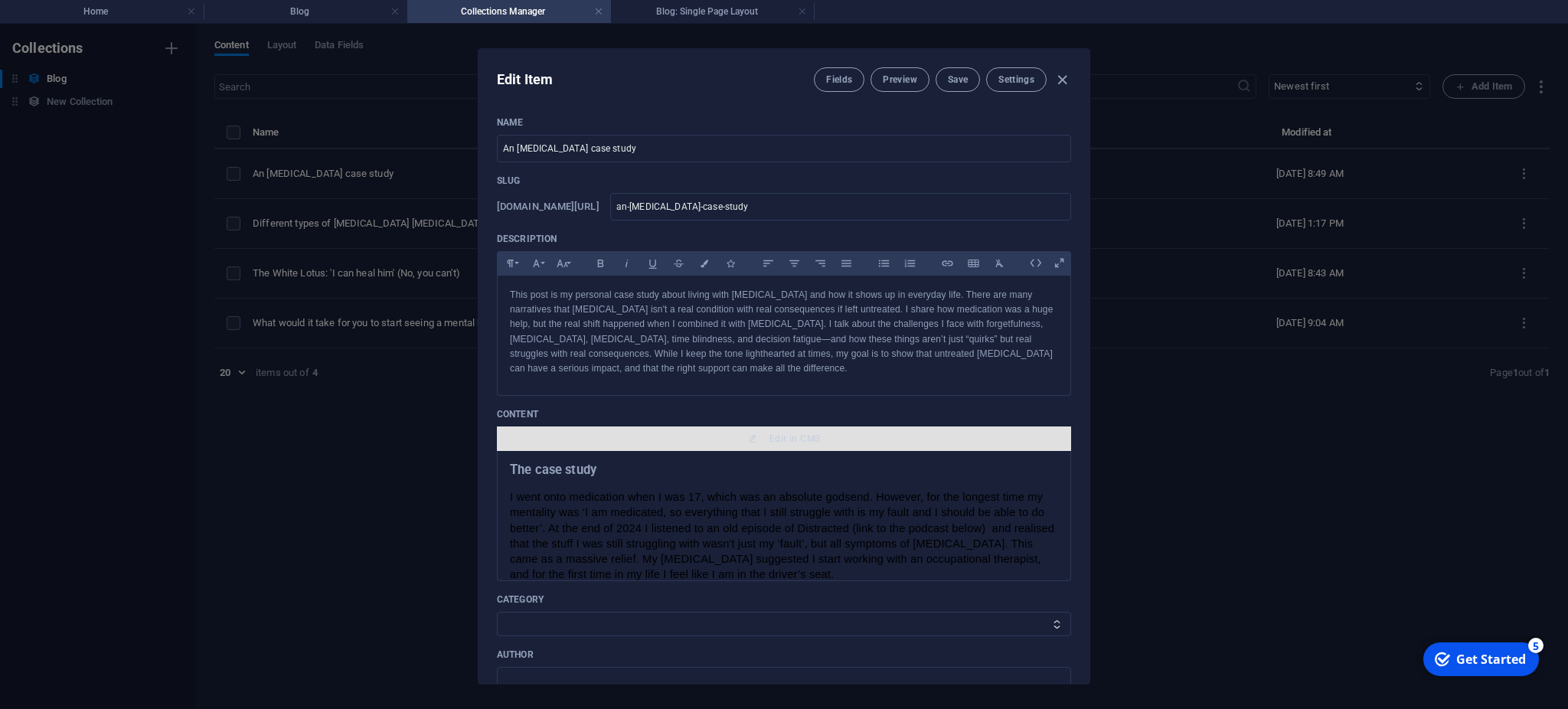
click at [792, 438] on span "Edit in CMS" at bounding box center [794, 438] width 50 height 12
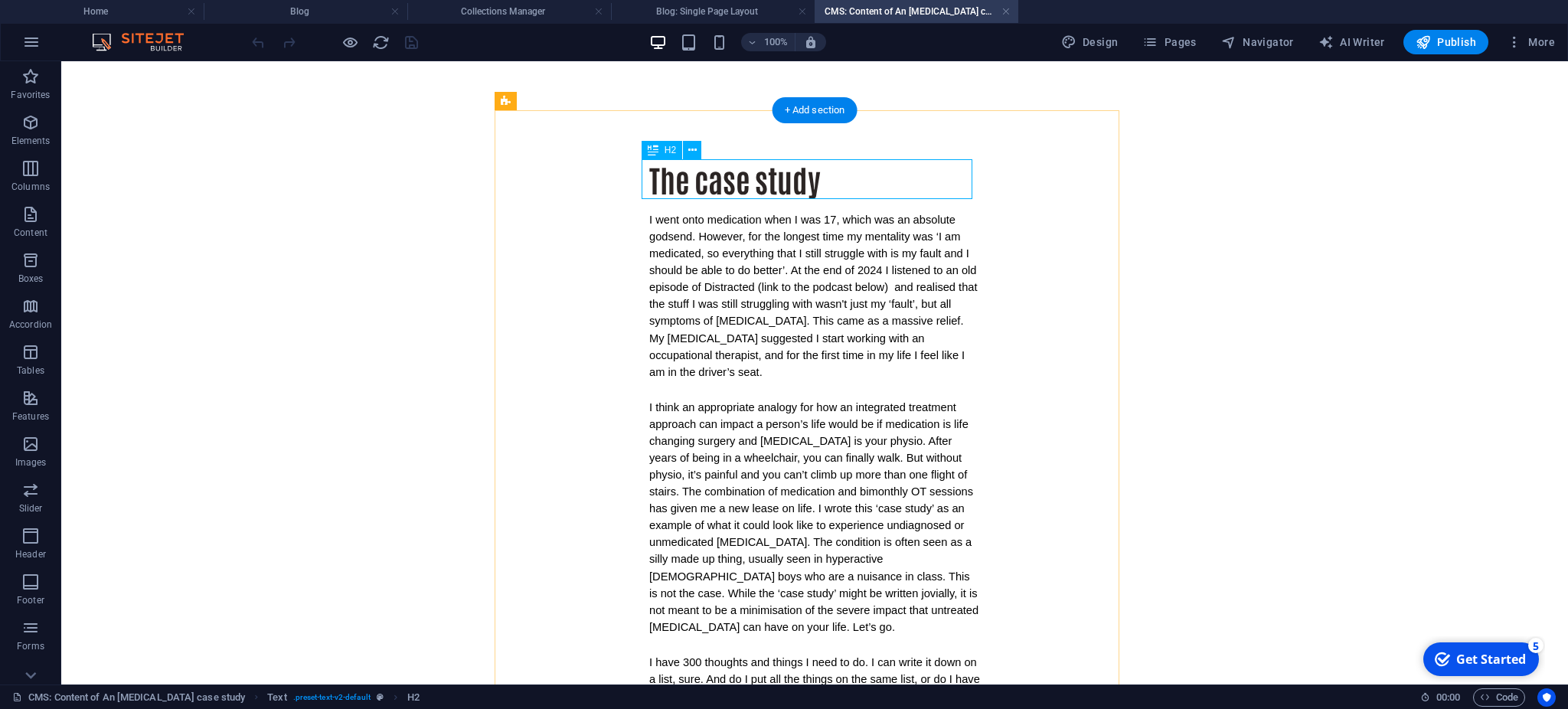
click at [809, 186] on div "The case study" at bounding box center [814, 179] width 331 height 40
click at [817, 180] on div "The case study" at bounding box center [814, 179] width 331 height 40
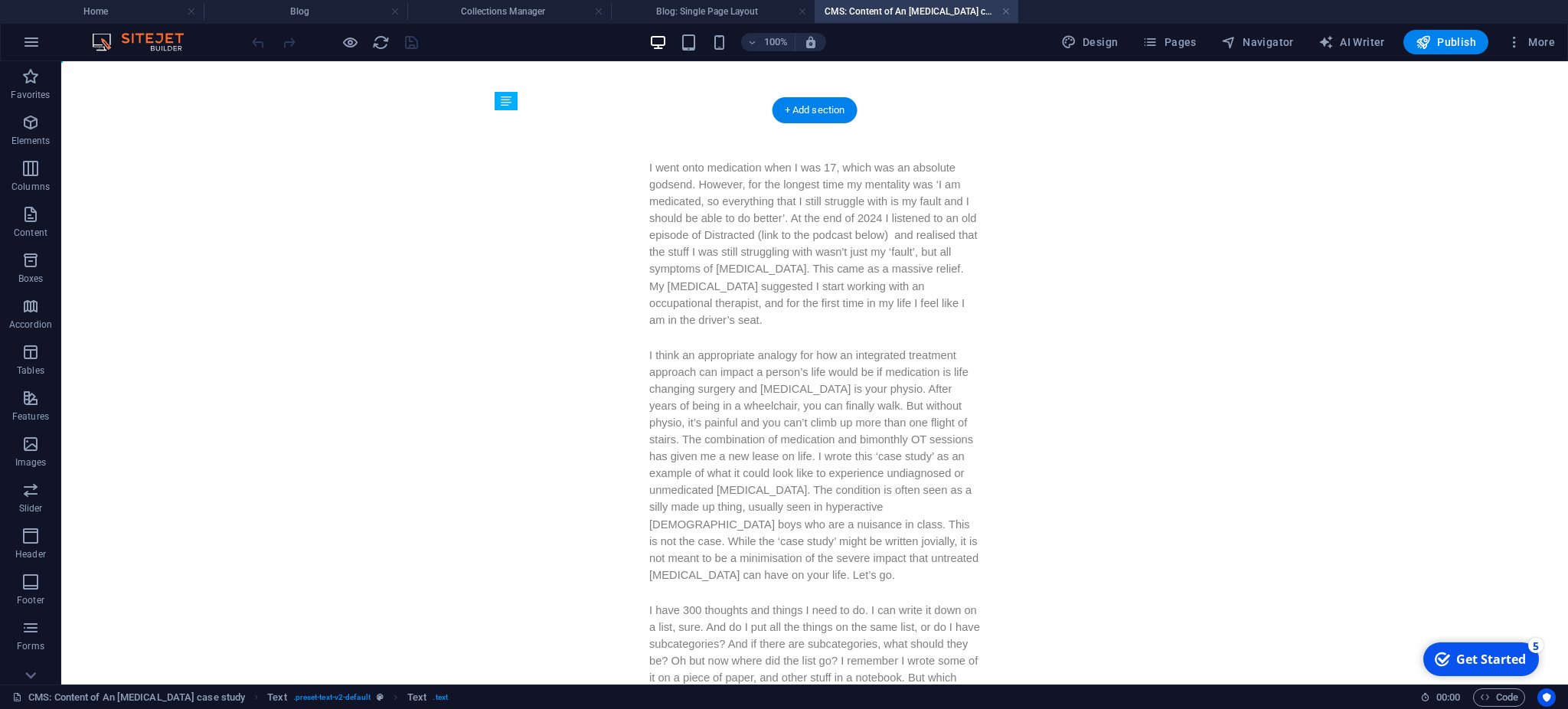
drag, startPoint x: 641, startPoint y: 233, endPoint x: 854, endPoint y: 275, distance: 217.1
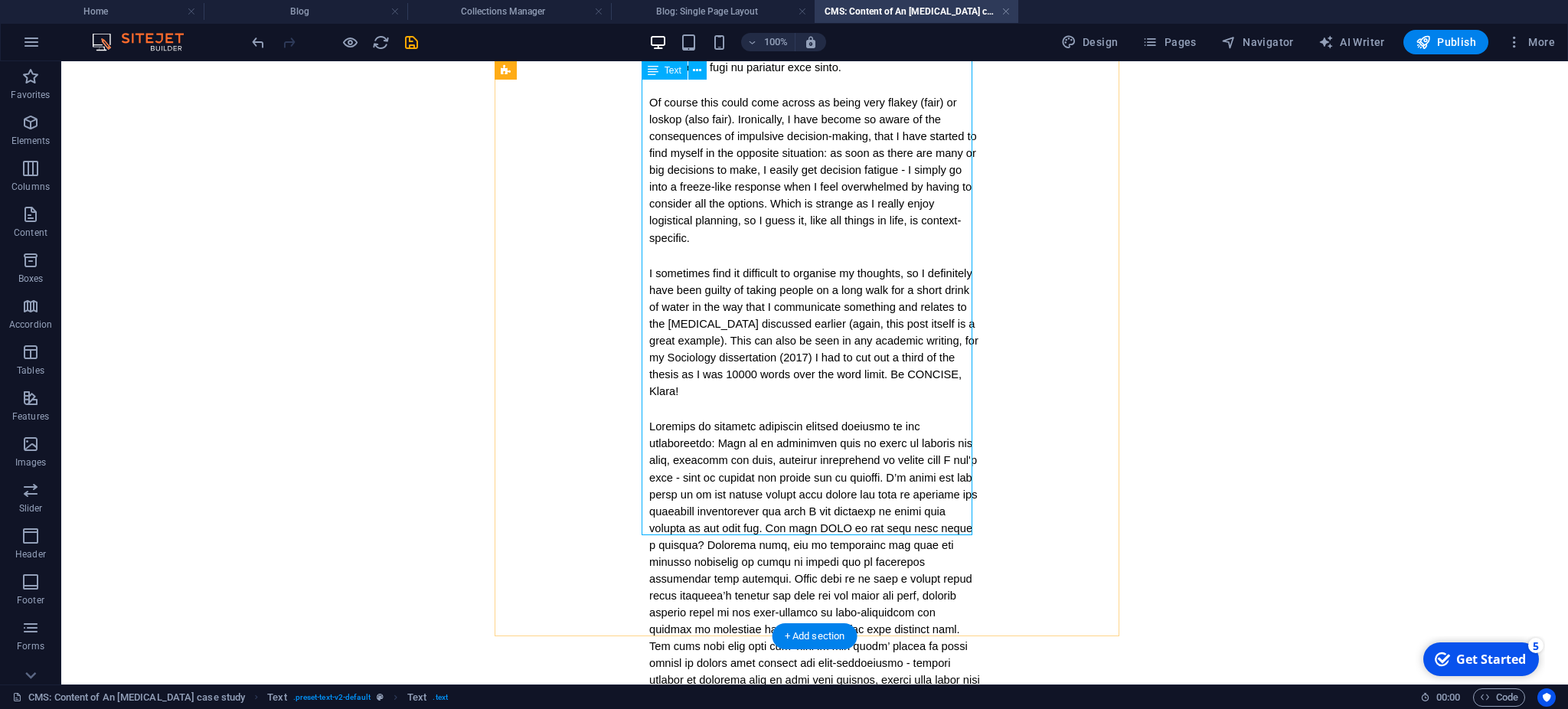
scroll to position [4512, 0]
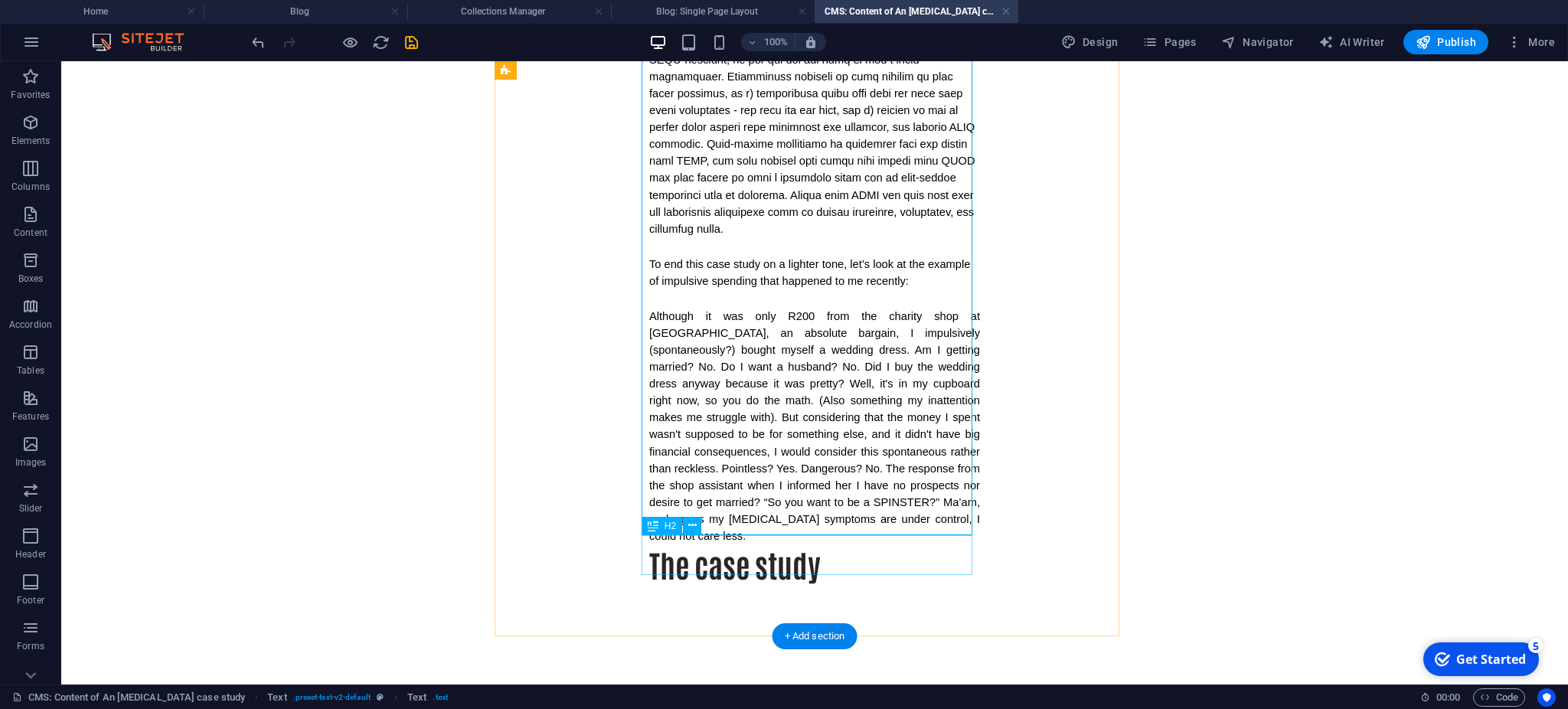
click at [727, 563] on div "The case study" at bounding box center [814, 564] width 331 height 40
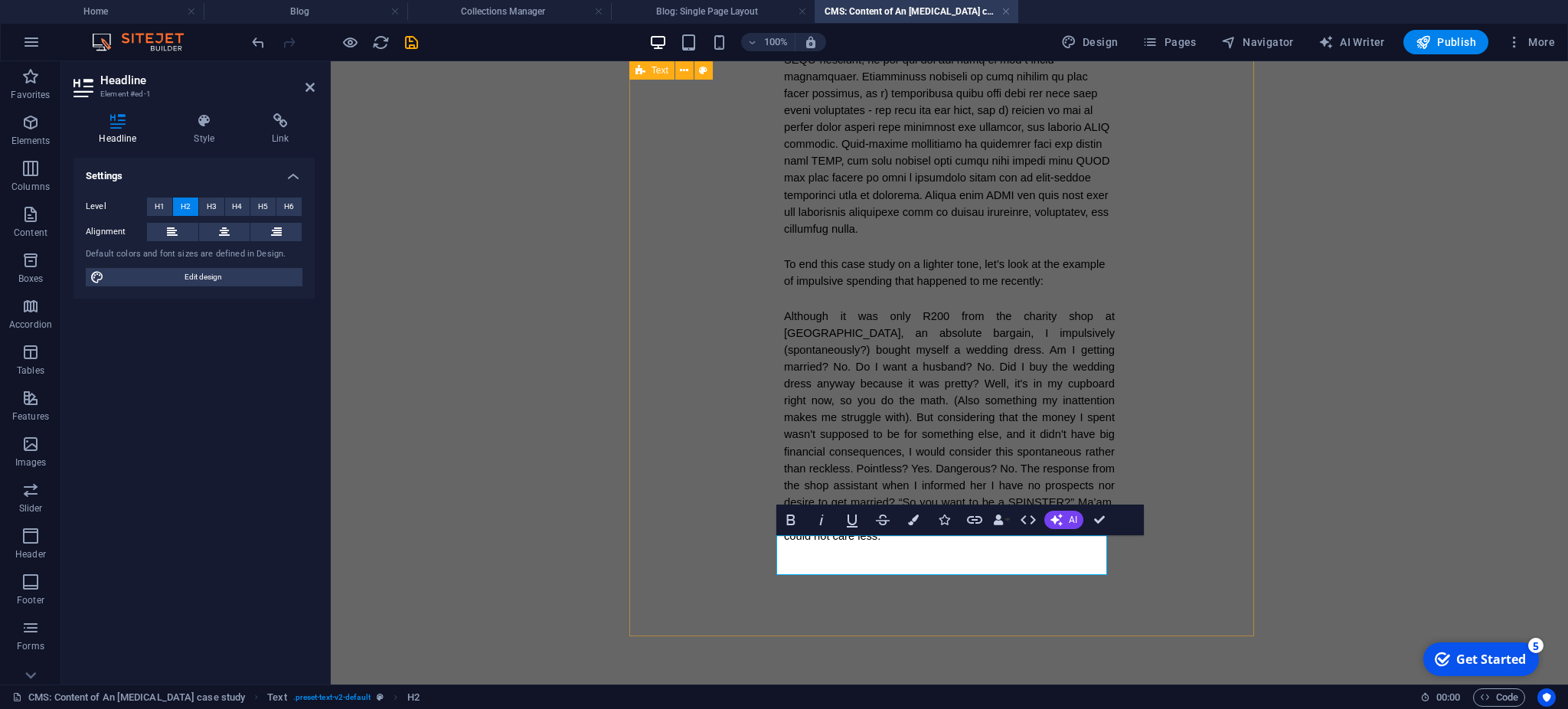
drag, startPoint x: 1162, startPoint y: 409, endPoint x: 1435, endPoint y: 403, distance: 273.1
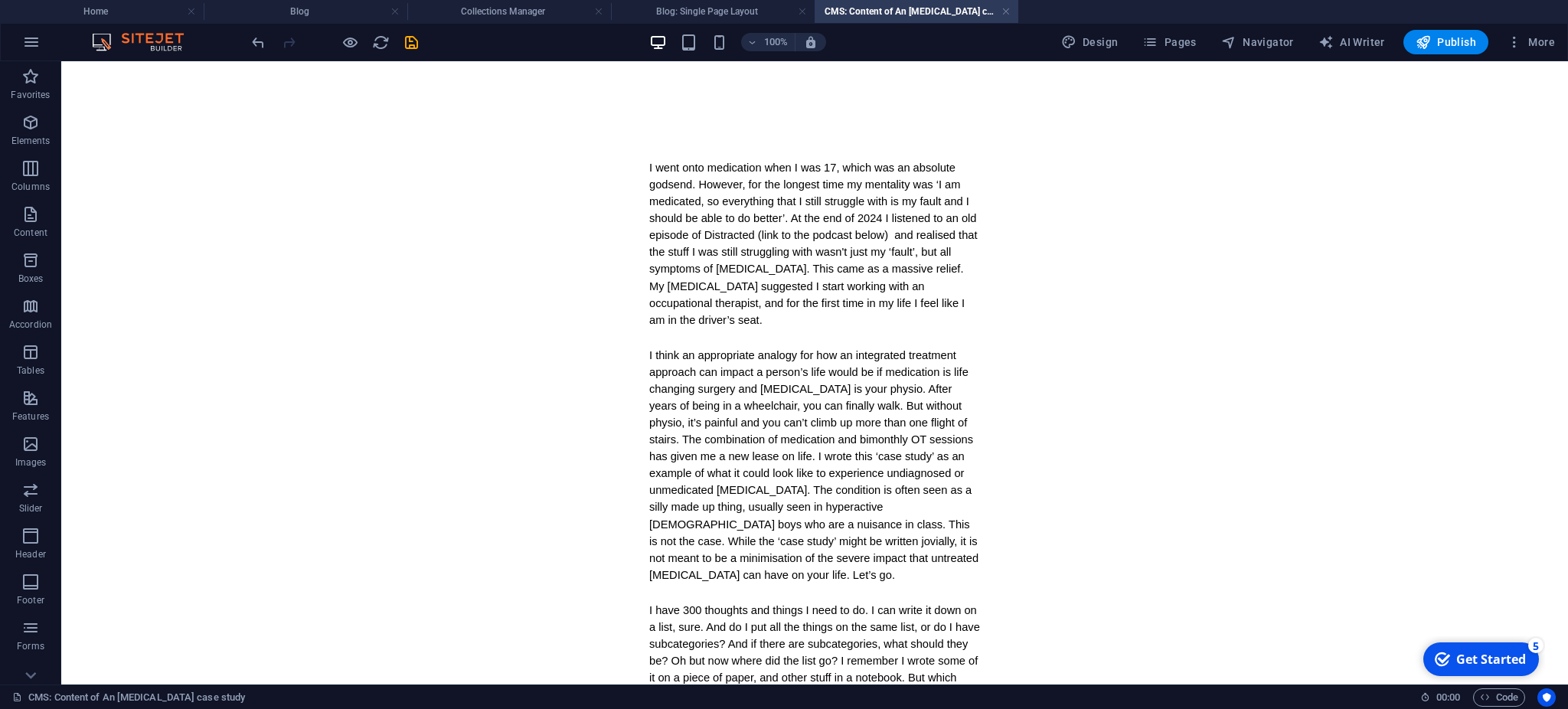
scroll to position [1, 0]
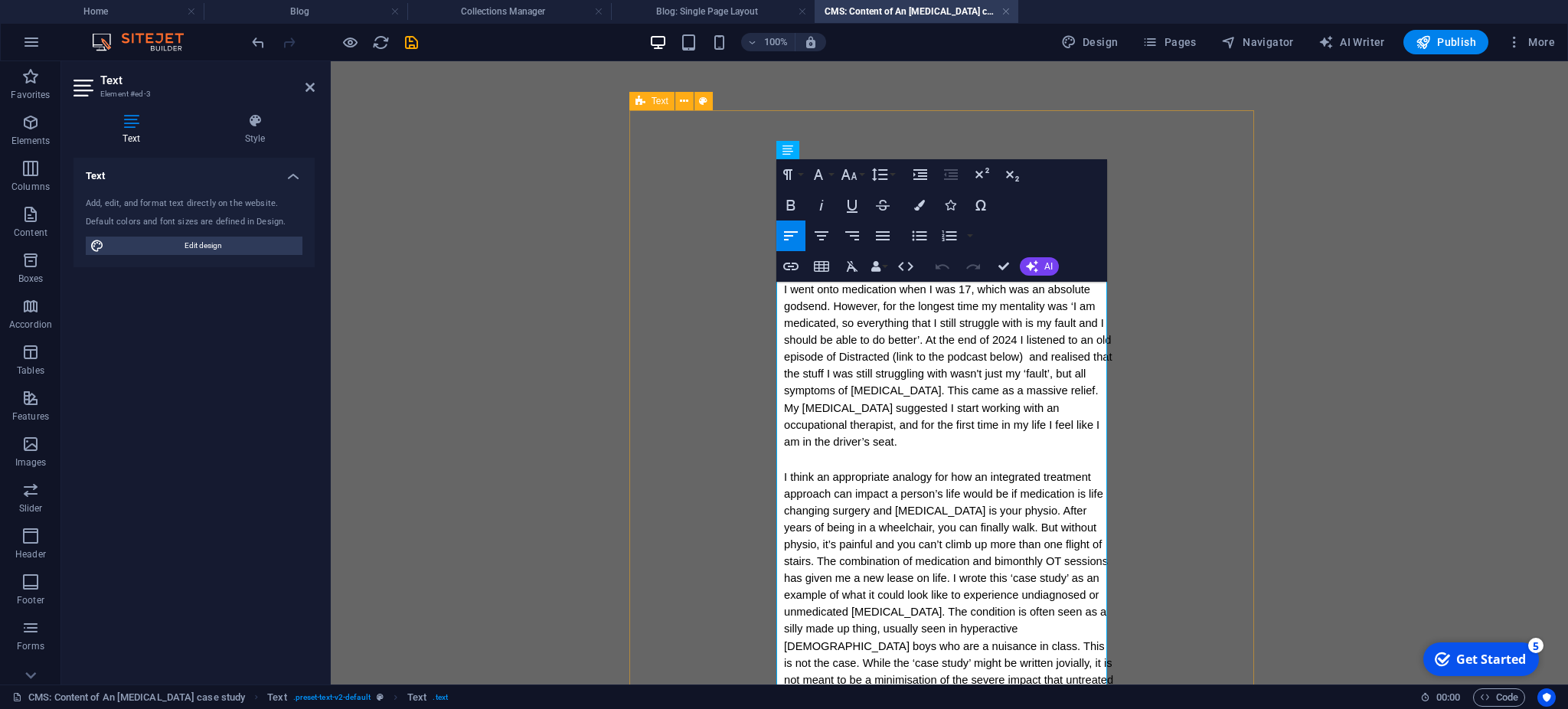
scroll to position [0, 0]
click at [822, 392] on span "I went onto medication when I was 17, which was an absolute godsend. However, f…" at bounding box center [949, 366] width 332 height 164
click at [1449, 45] on span "Publish" at bounding box center [1445, 42] width 60 height 15
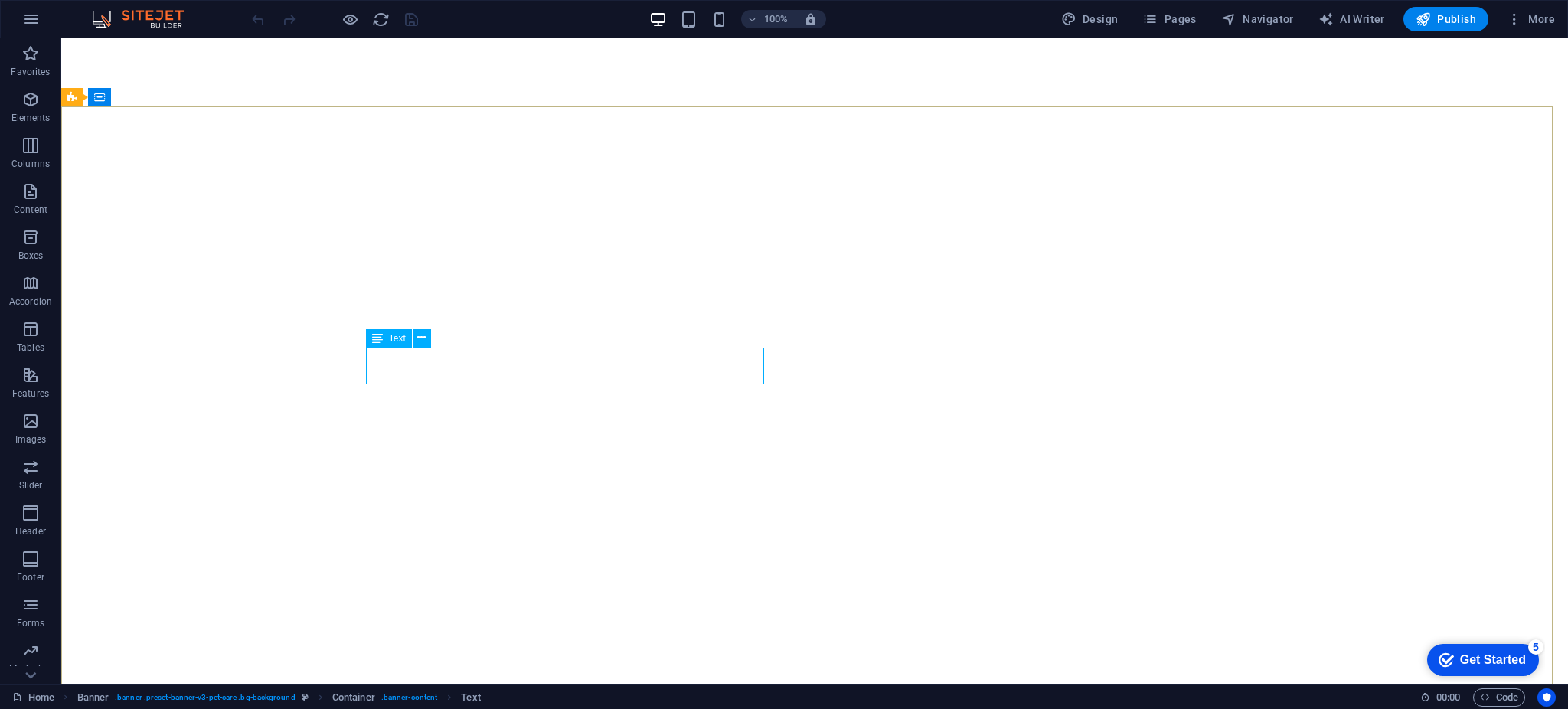
click at [399, 340] on span "Text" at bounding box center [397, 338] width 17 height 9
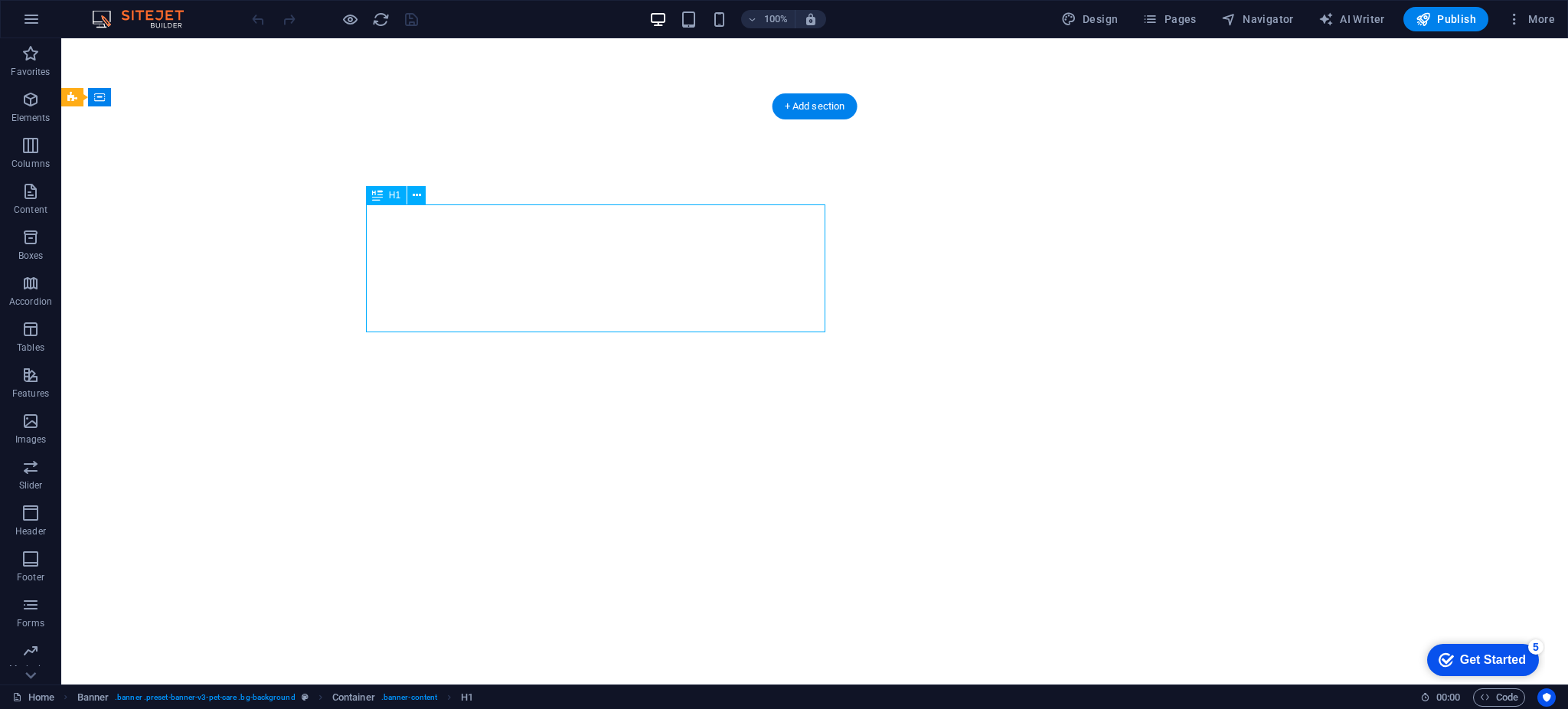
select select "px"
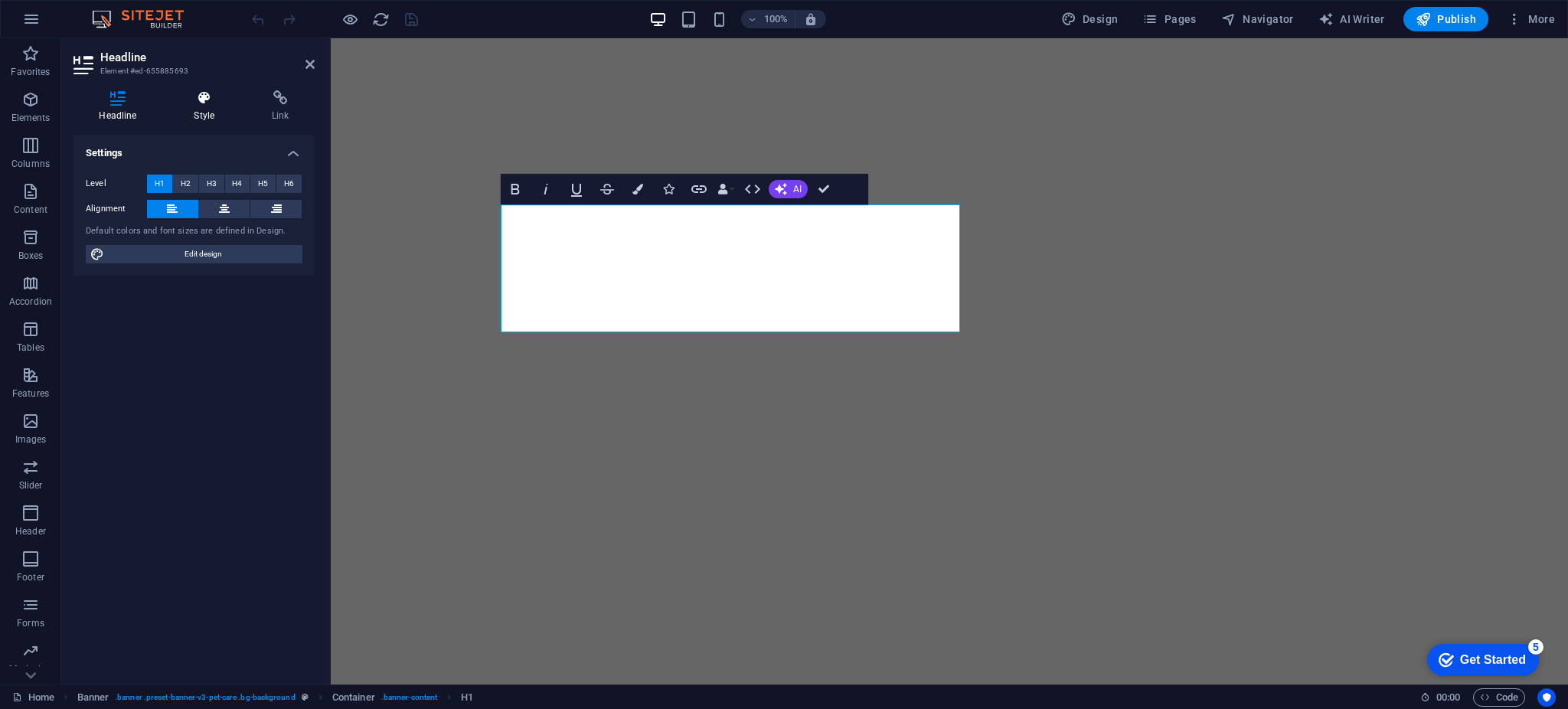
click at [200, 96] on icon at bounding box center [204, 98] width 72 height 15
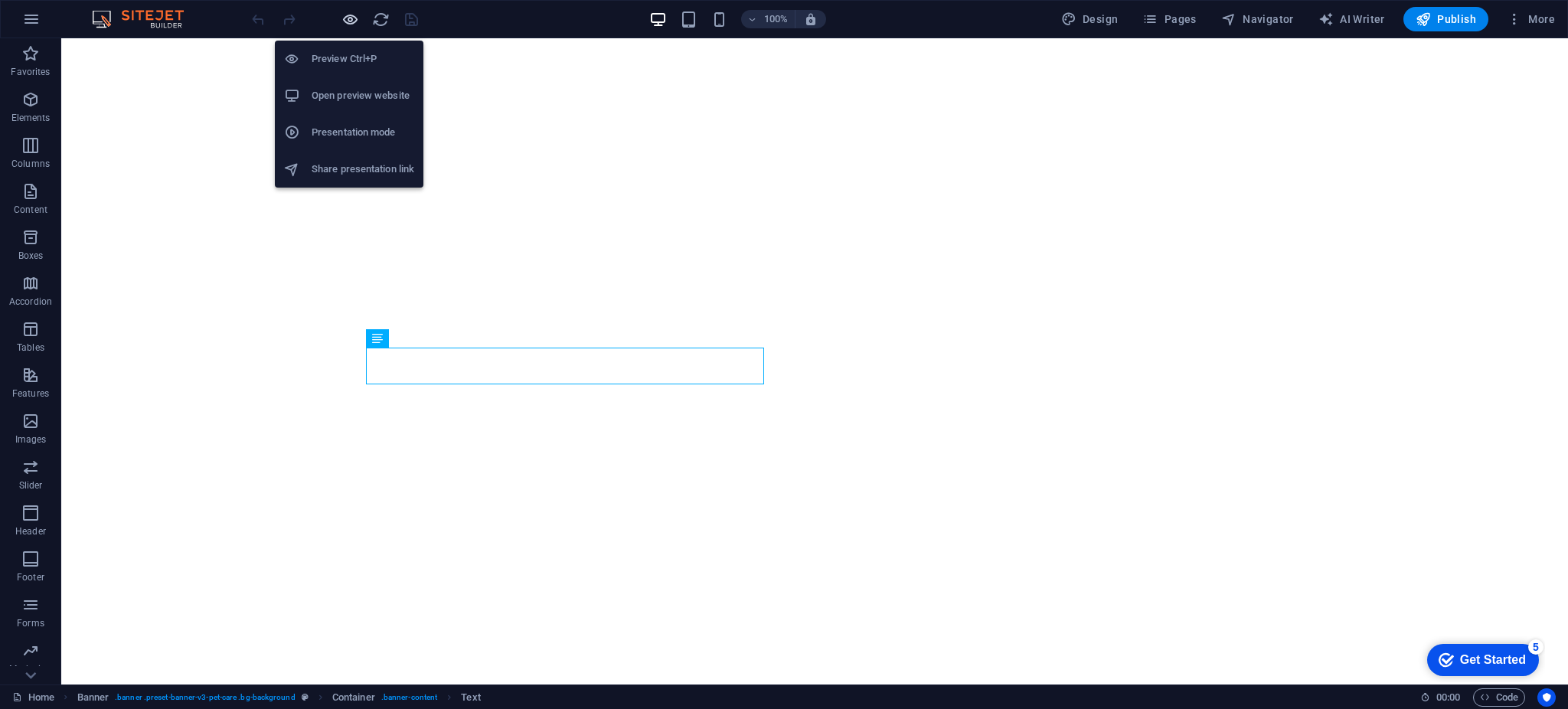
click at [348, 20] on icon "button" at bounding box center [350, 20] width 18 height 18
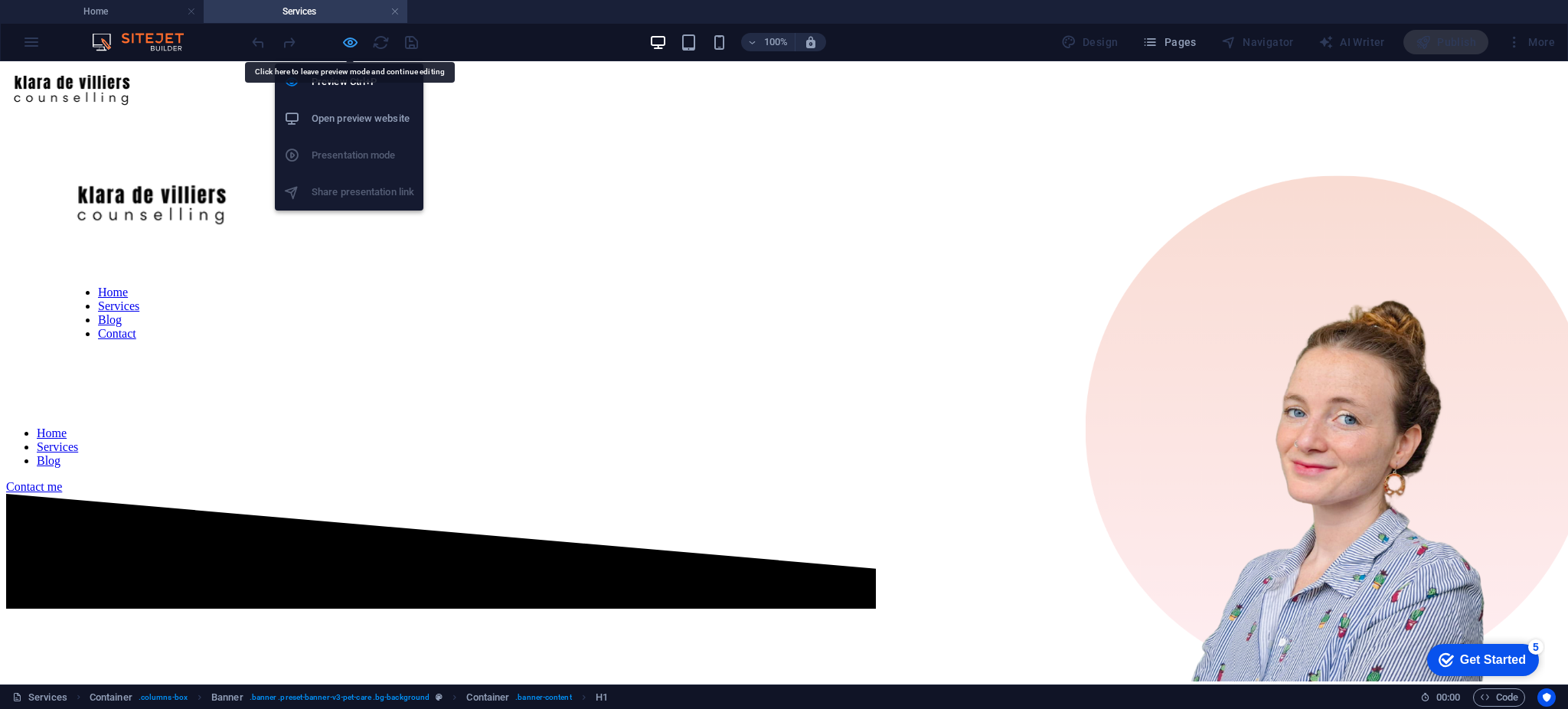
click at [350, 42] on icon "button" at bounding box center [350, 43] width 18 height 18
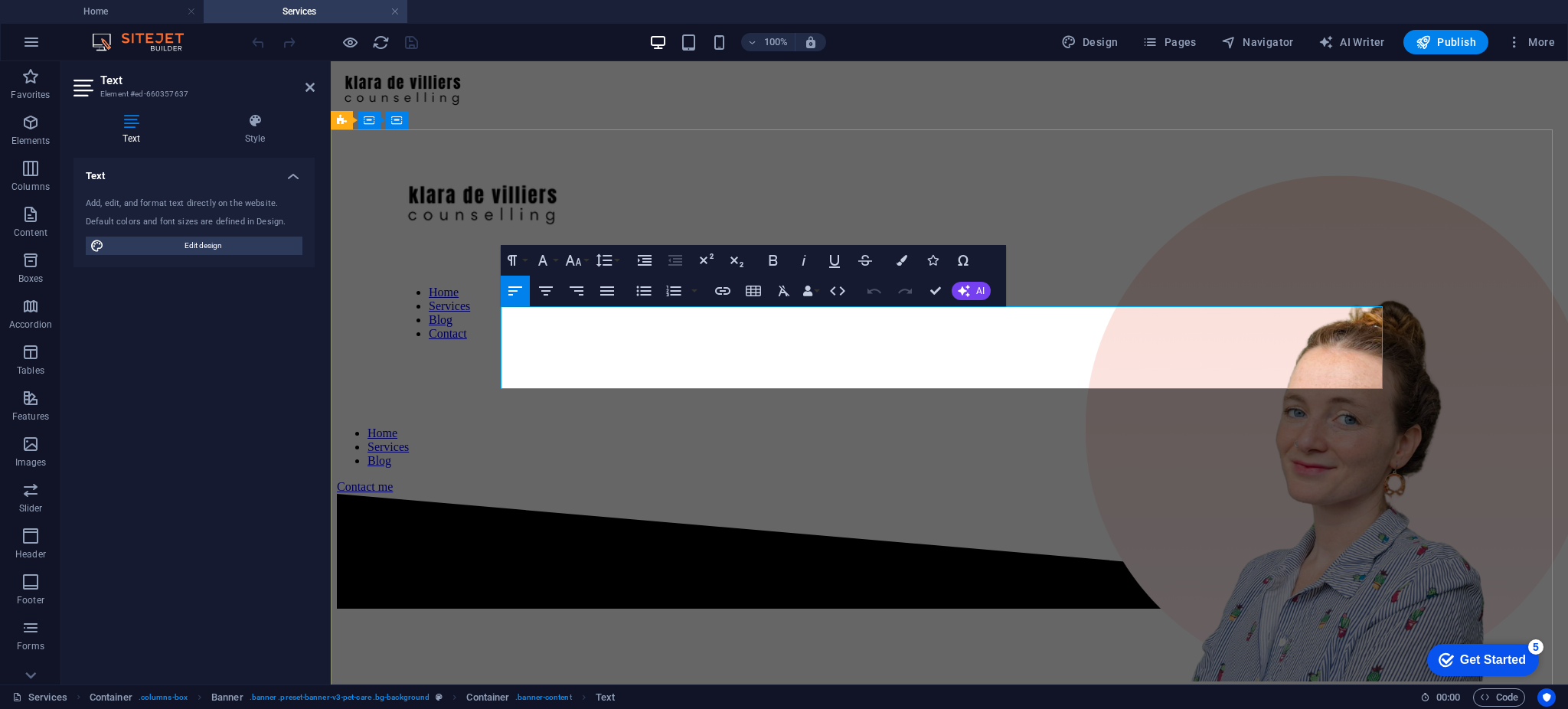
drag, startPoint x: 782, startPoint y: 336, endPoint x: 479, endPoint y: 315, distance: 303.7
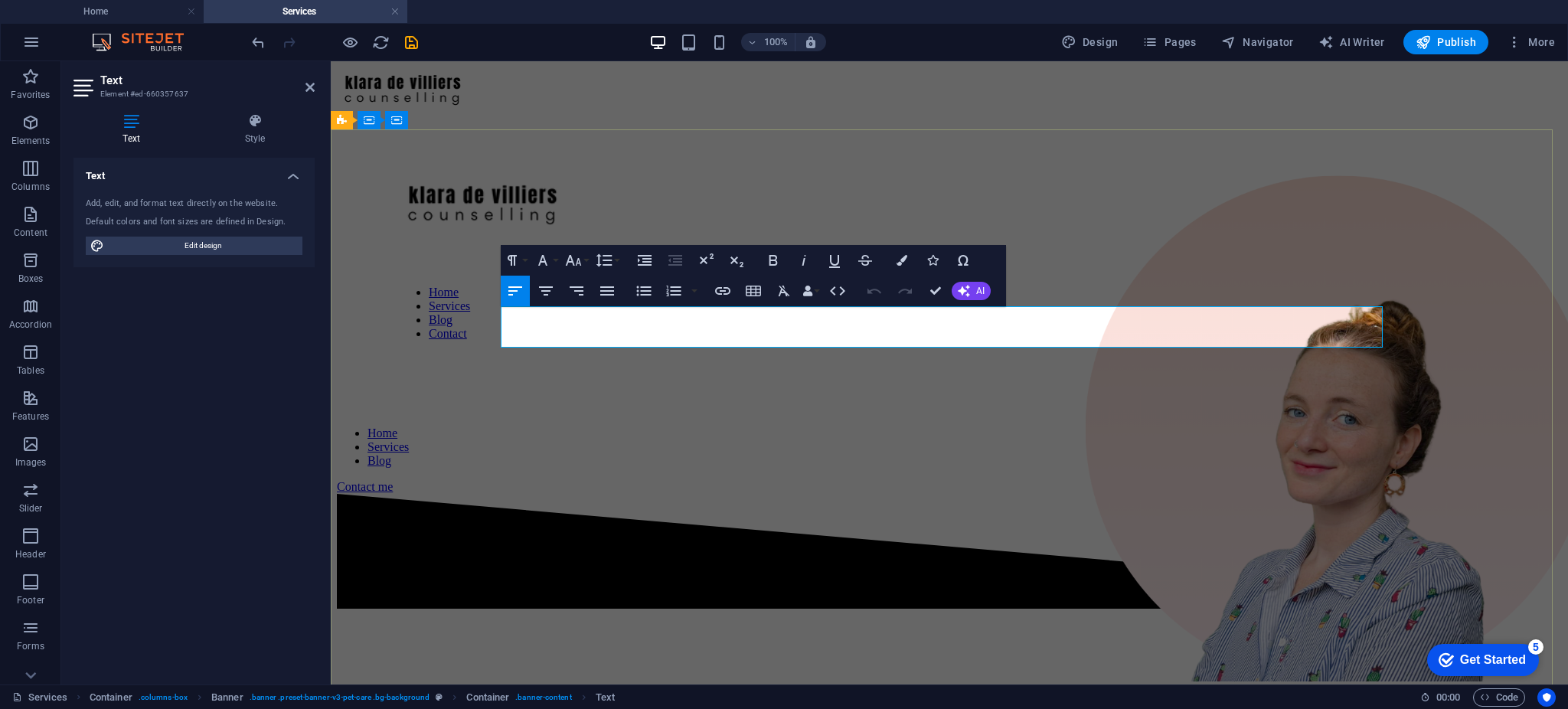
drag, startPoint x: 1024, startPoint y: 338, endPoint x: 541, endPoint y: 342, distance: 483.0
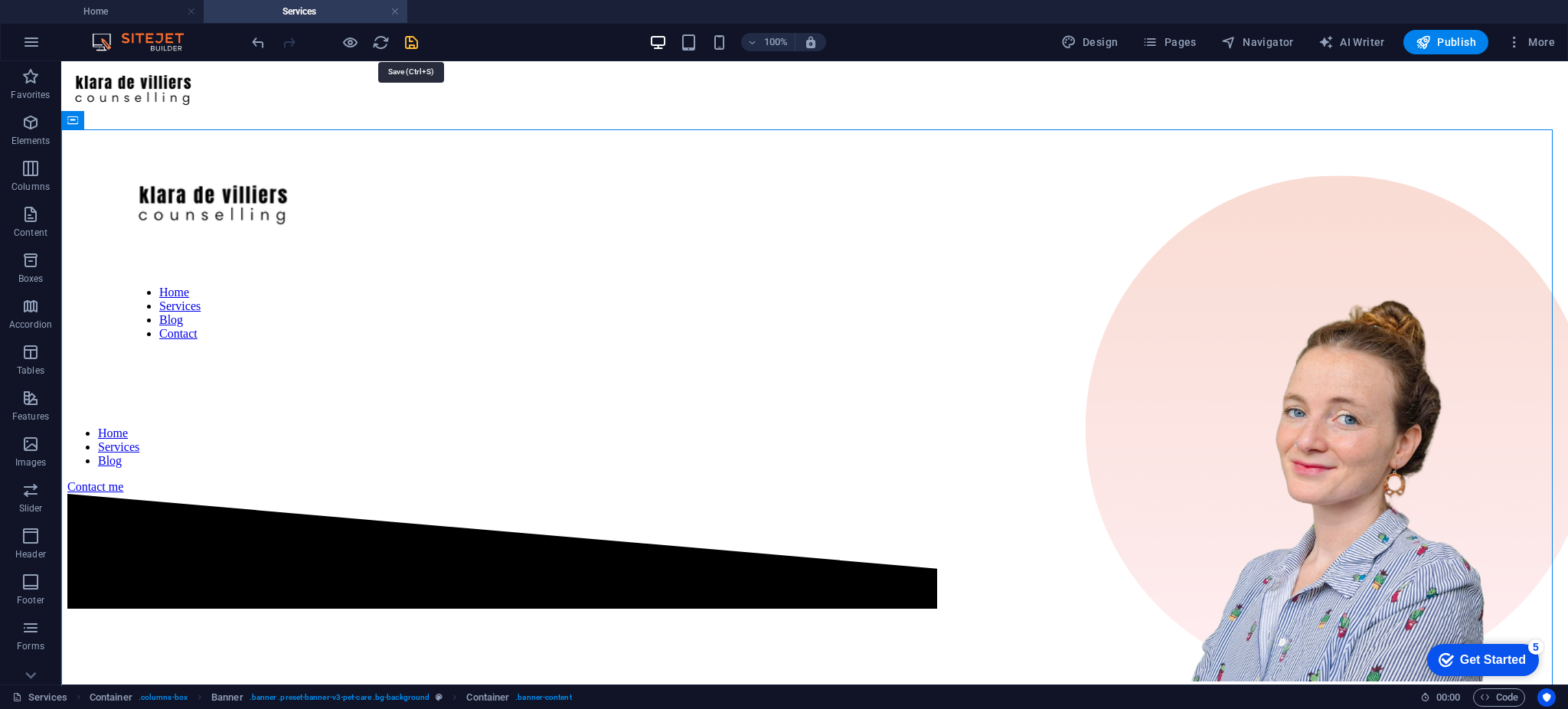
click at [415, 36] on icon "save" at bounding box center [411, 43] width 18 height 18
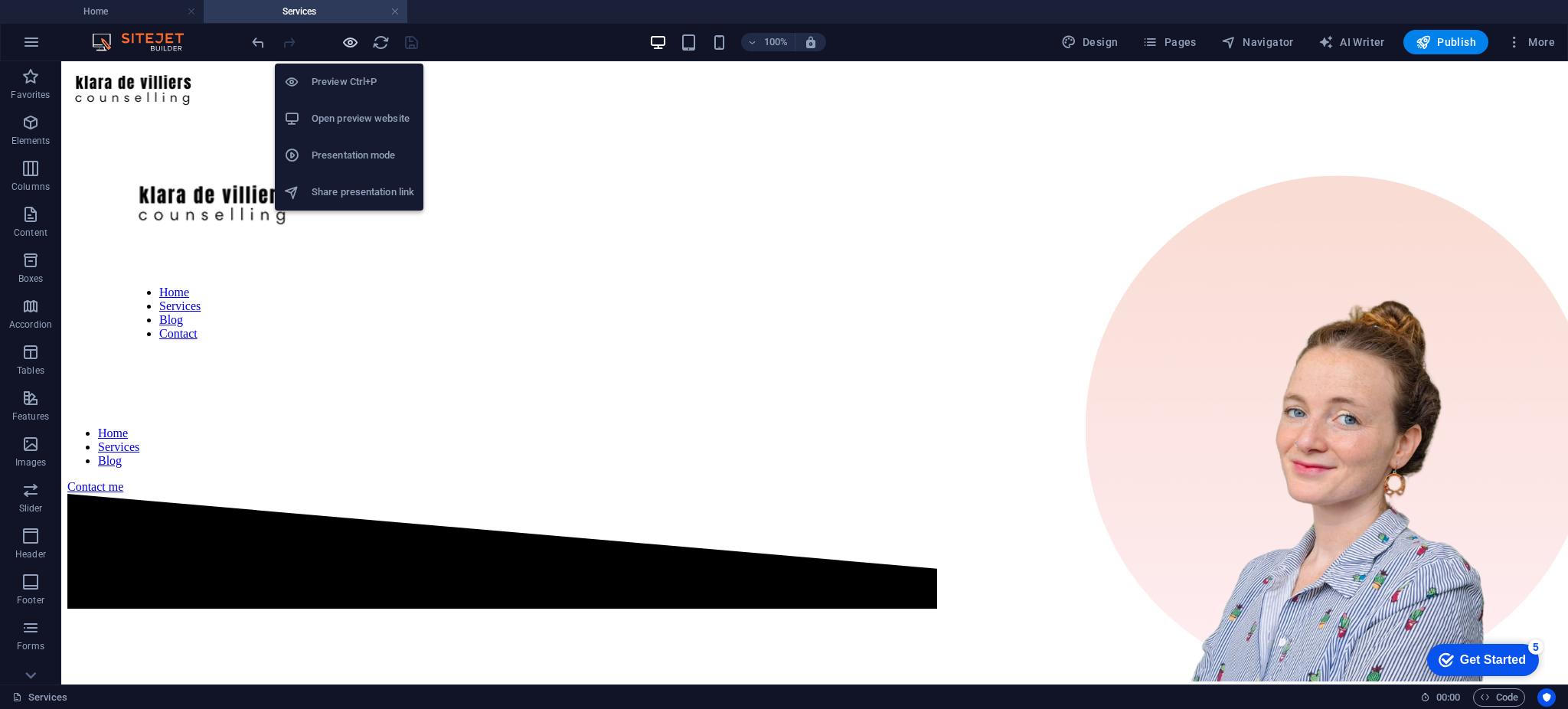
click at [345, 44] on icon "button" at bounding box center [350, 43] width 18 height 18
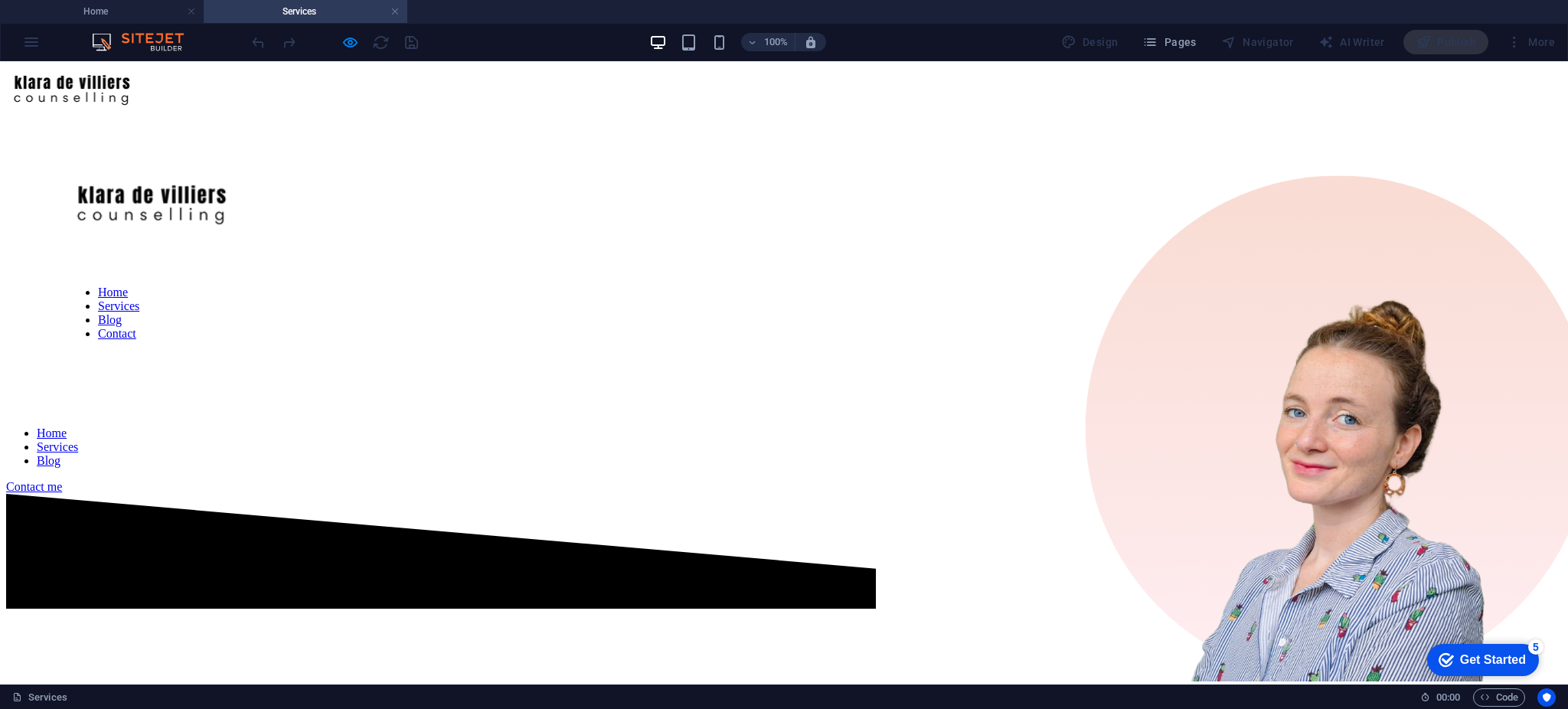
click at [60, 455] on link "Blog" at bounding box center [48, 460] width 24 height 13
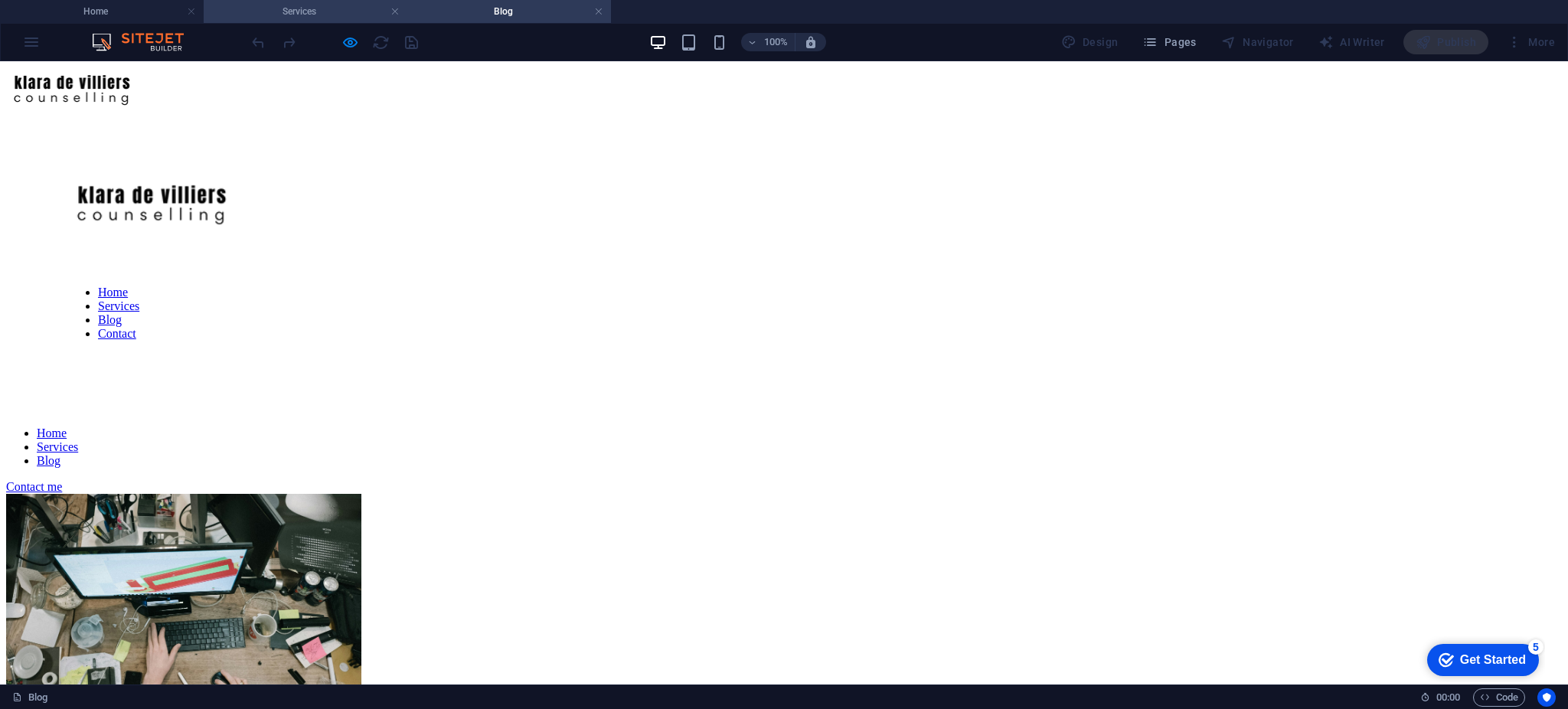
click at [325, 3] on h4 "Services" at bounding box center [305, 12] width 203 height 17
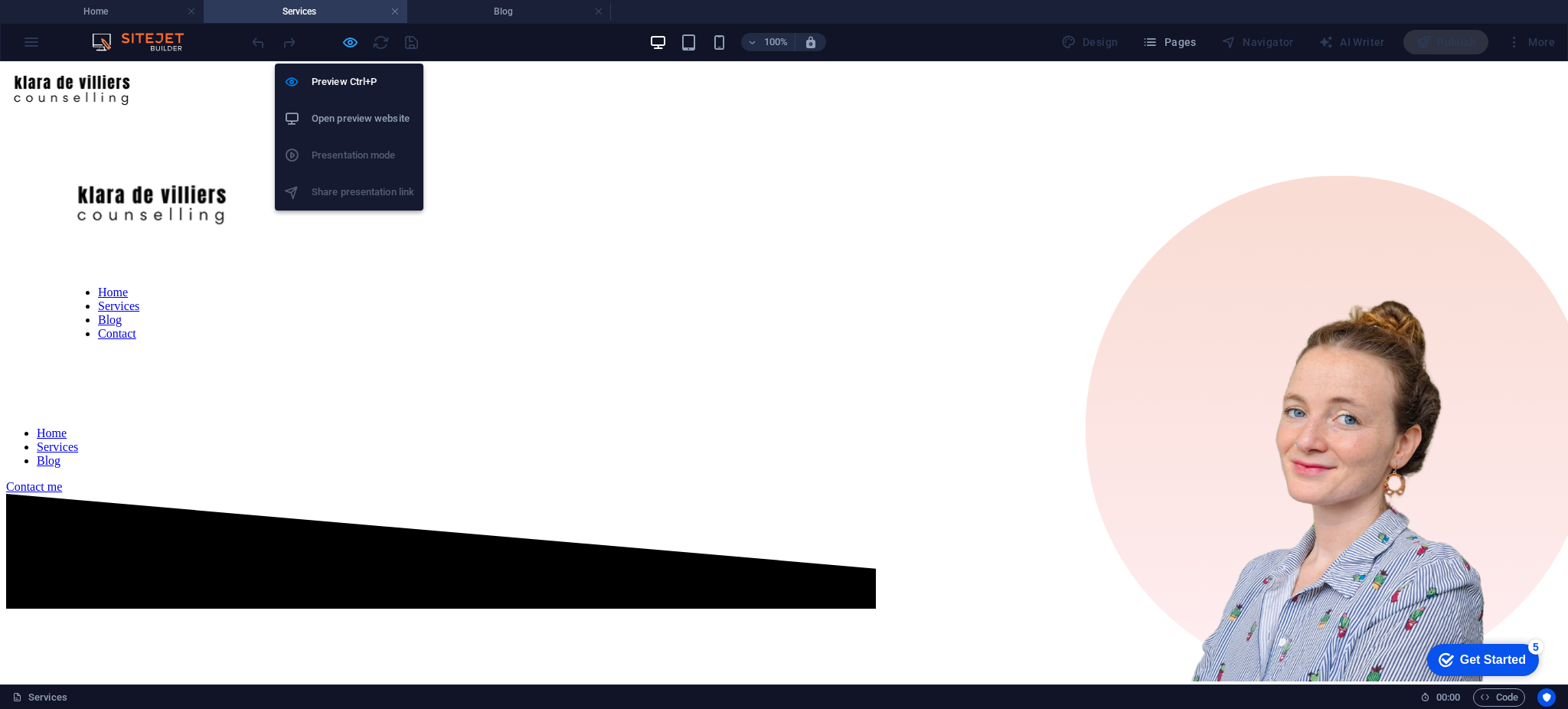
click at [348, 49] on icon "button" at bounding box center [350, 43] width 18 height 18
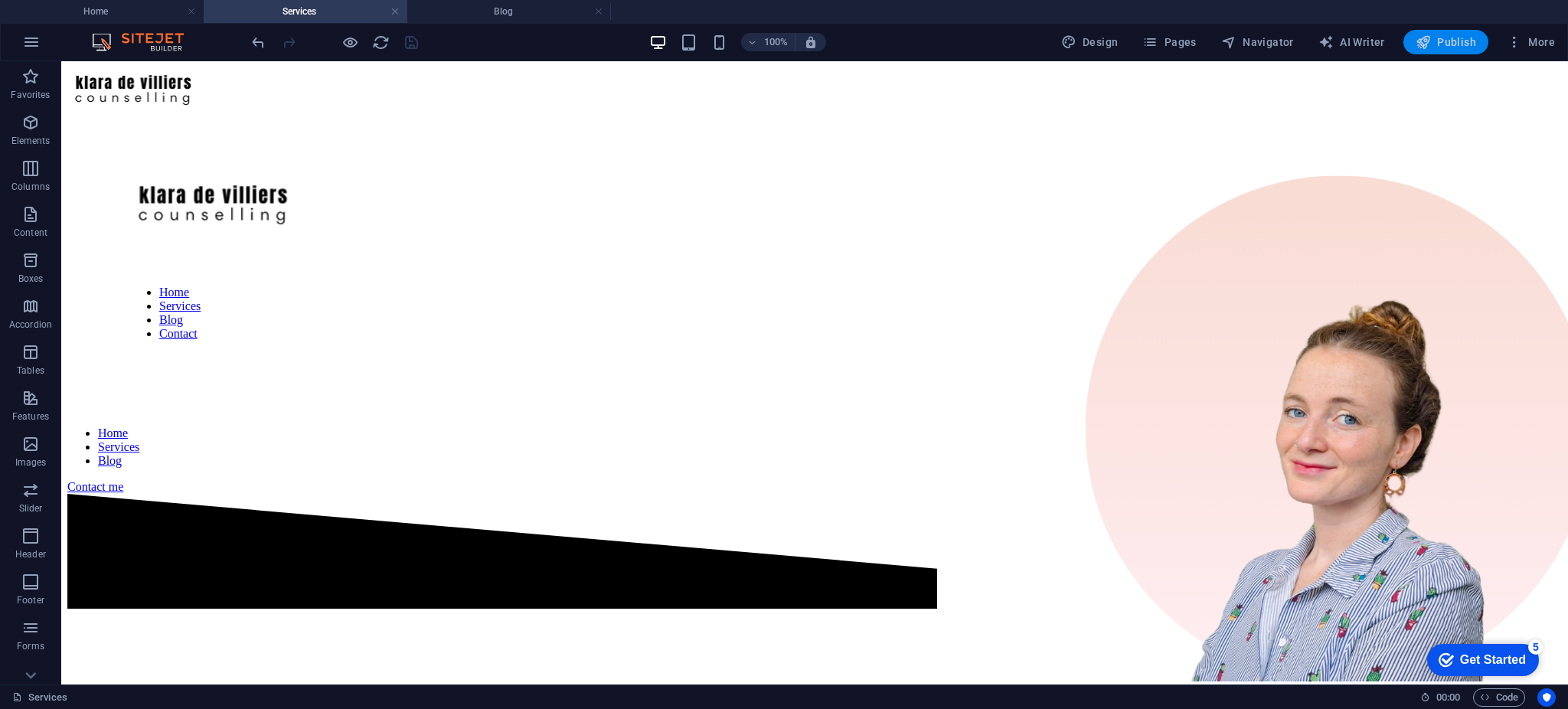
click at [1430, 45] on icon "button" at bounding box center [1423, 42] width 15 height 15
